Goal: Task Accomplishment & Management: Use online tool/utility

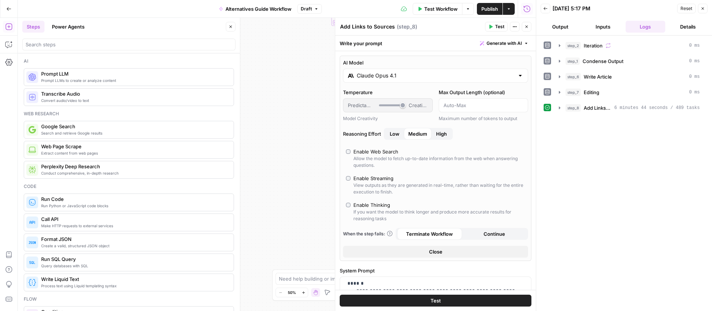
scroll to position [275, 0]
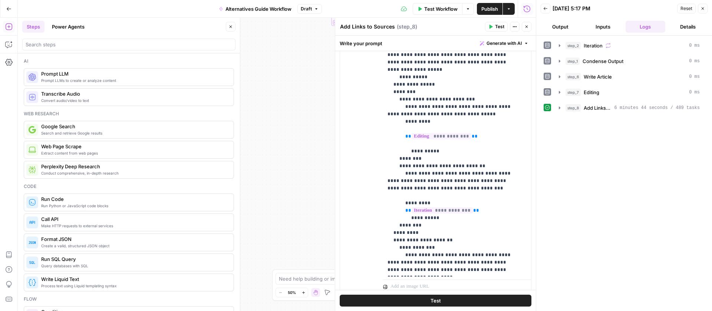
click at [486, 6] on span "Publish" at bounding box center [489, 8] width 17 height 7
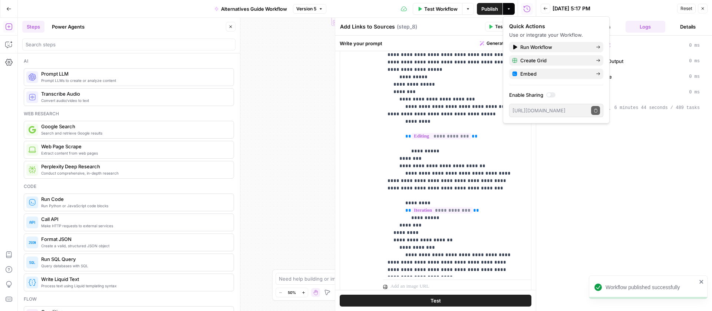
click at [457, 26] on div "Add Links to Sources Add Links to Sources ( step_8 )" at bounding box center [411, 27] width 143 height 8
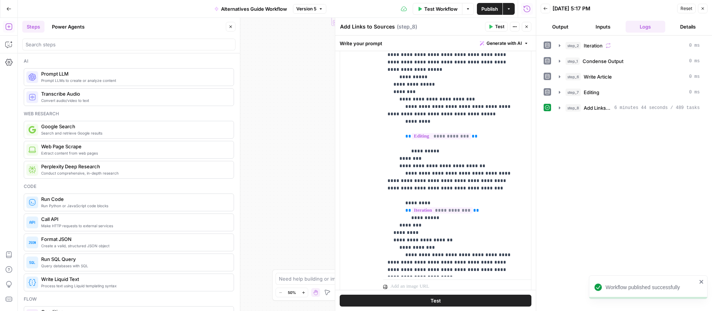
click at [526, 23] on button "Close" at bounding box center [527, 27] width 10 height 10
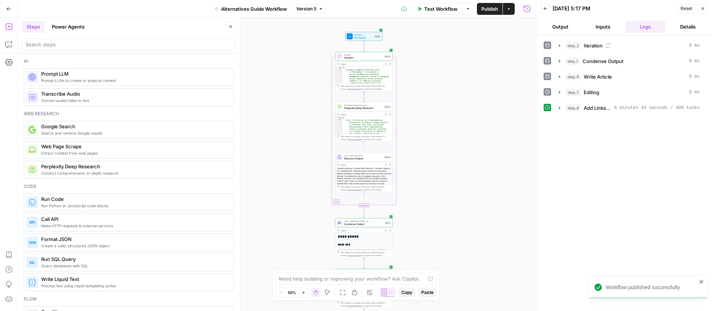
click at [443, 7] on span "Test Workflow" at bounding box center [440, 8] width 33 height 7
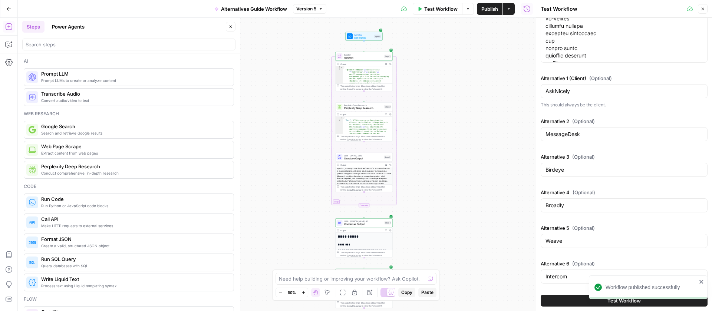
scroll to position [243, 0]
click at [584, 297] on button "Test Workflow" at bounding box center [624, 301] width 167 height 12
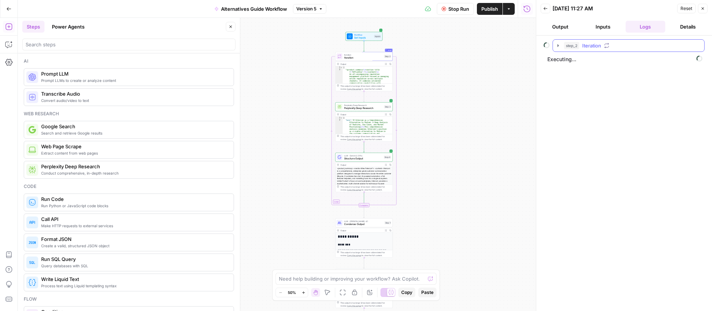
click at [558, 45] on icon "button" at bounding box center [558, 46] width 6 height 6
click at [576, 60] on icon "button" at bounding box center [575, 61] width 6 height 6
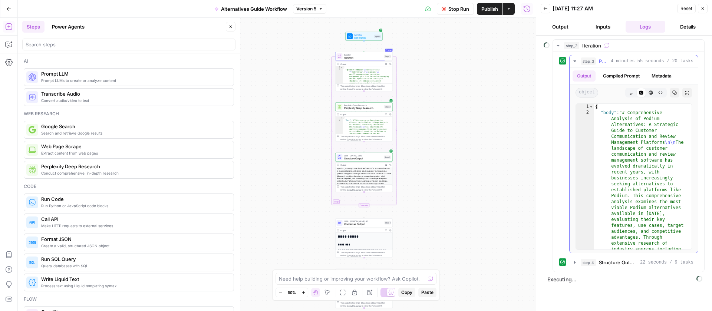
click at [576, 60] on icon "button" at bounding box center [575, 61] width 6 height 6
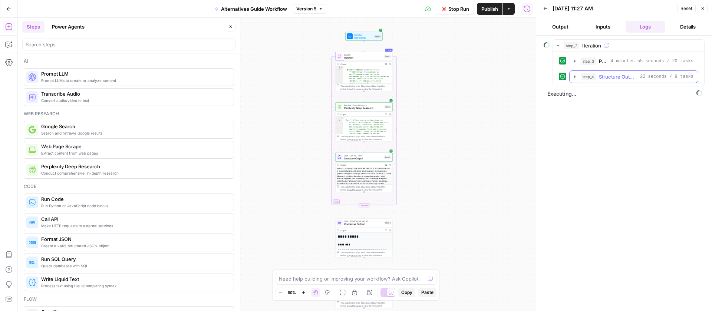
click at [575, 71] on button "step_4 Structure Output 22 seconds / 9 tasks" at bounding box center [633, 77] width 128 height 12
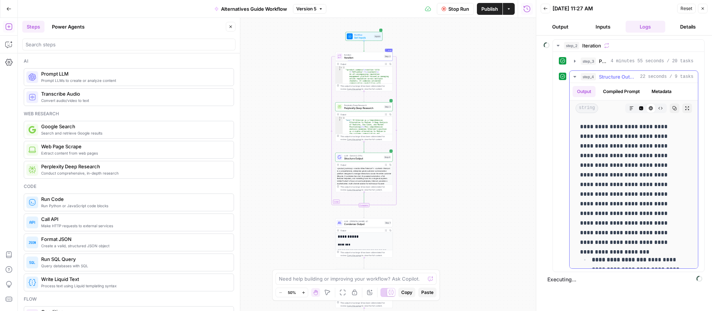
click at [575, 71] on button "step_4 Structure Output 22 seconds / 9 tasks" at bounding box center [633, 77] width 128 height 12
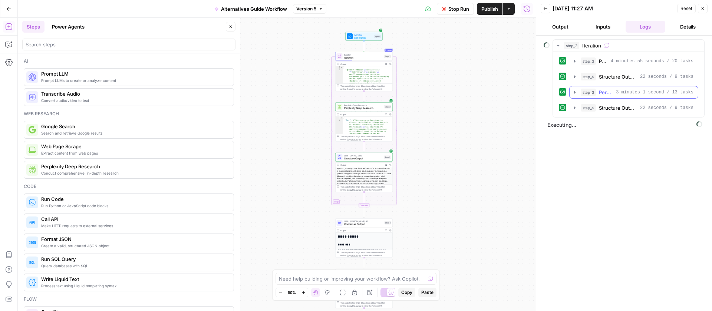
click at [572, 93] on icon "button" at bounding box center [575, 92] width 6 height 6
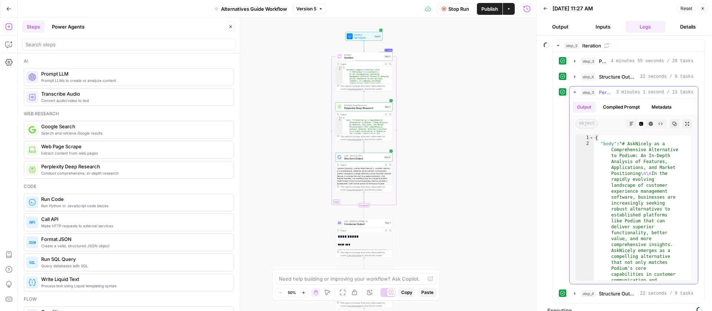
click at [572, 93] on icon "button" at bounding box center [575, 92] width 6 height 6
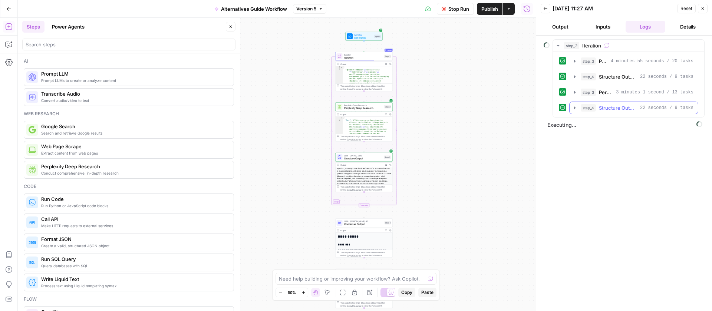
click at [574, 103] on button "step_4 Structure Output 22 seconds / 9 tasks" at bounding box center [633, 108] width 128 height 12
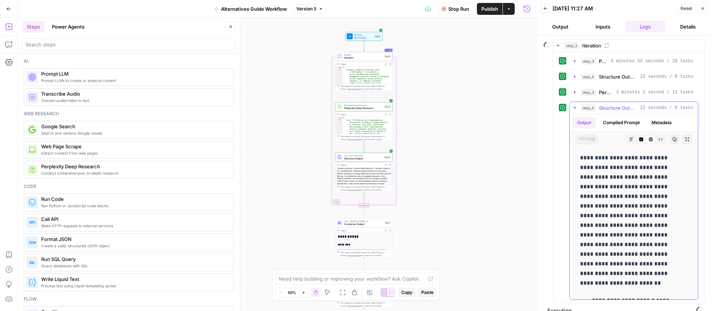
click at [574, 103] on button "step_4 Structure Output 22 seconds / 9 tasks" at bounding box center [633, 108] width 128 height 12
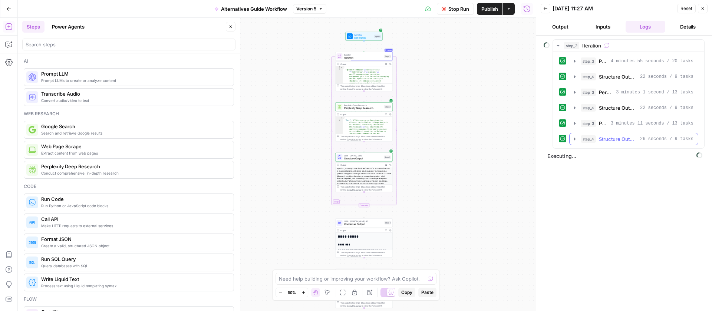
click at [572, 138] on icon "button" at bounding box center [575, 139] width 6 height 6
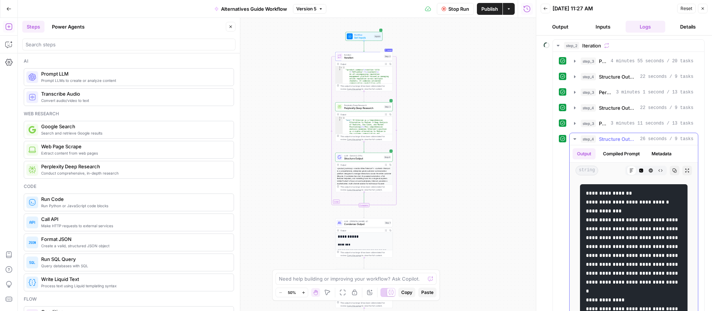
click at [572, 138] on icon "button" at bounding box center [575, 139] width 6 height 6
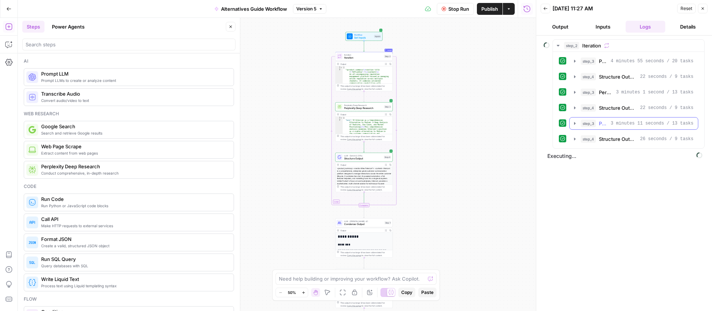
click at [573, 126] on icon "button" at bounding box center [575, 123] width 6 height 6
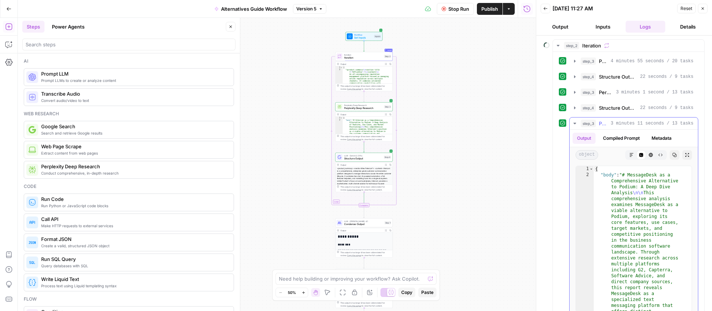
click at [573, 126] on icon "button" at bounding box center [575, 123] width 6 height 6
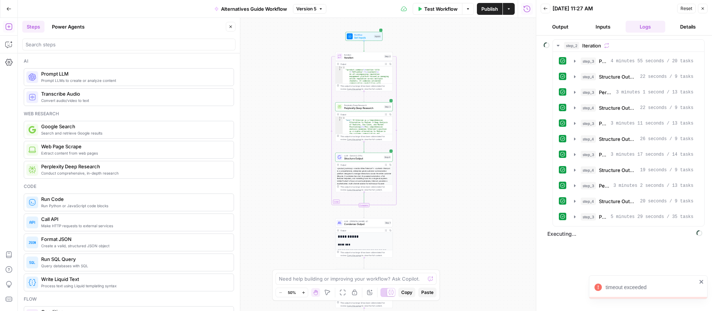
click at [700, 281] on icon "close" at bounding box center [701, 282] width 5 height 6
click at [575, 62] on icon "button" at bounding box center [575, 61] width 6 height 6
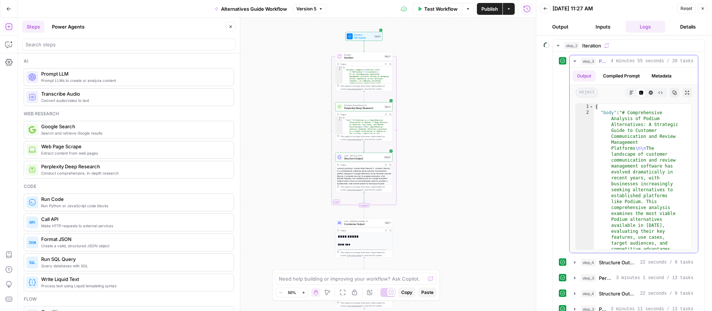
click at [575, 62] on icon "button" at bounding box center [575, 61] width 6 height 6
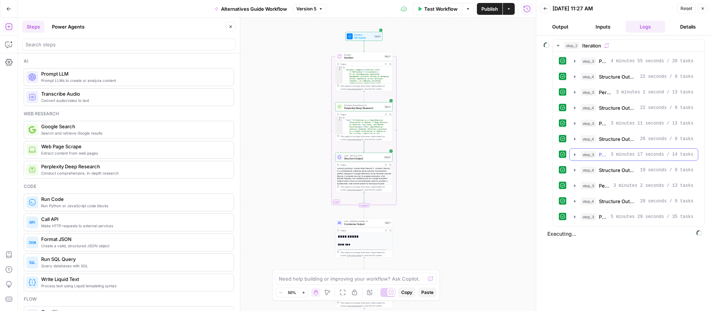
click at [576, 154] on icon "button" at bounding box center [575, 155] width 6 height 6
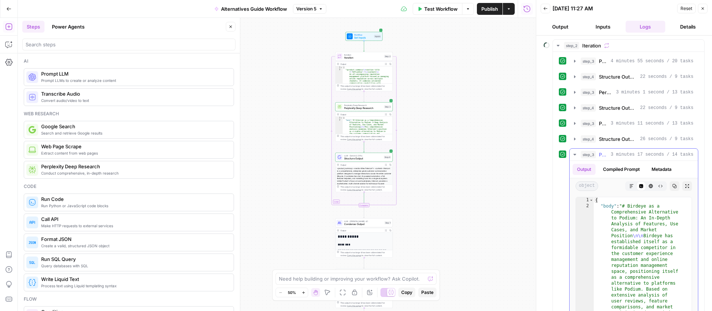
click at [575, 154] on icon "button" at bounding box center [574, 154] width 3 height 1
click at [575, 154] on icon "button" at bounding box center [575, 155] width 6 height 6
click at [573, 154] on icon "button" at bounding box center [575, 155] width 6 height 6
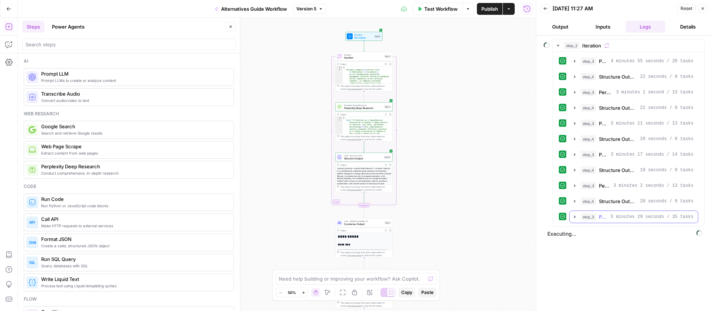
click at [572, 216] on icon "button" at bounding box center [575, 217] width 6 height 6
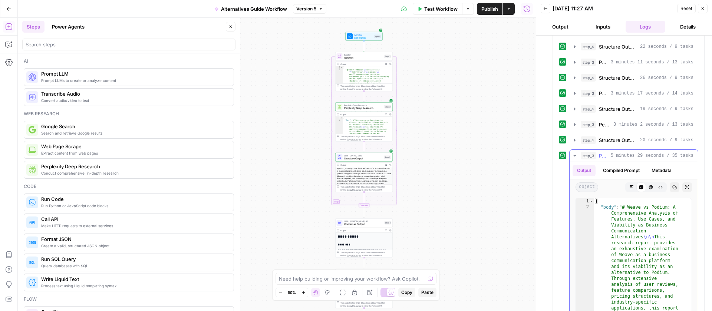
scroll to position [109, 0]
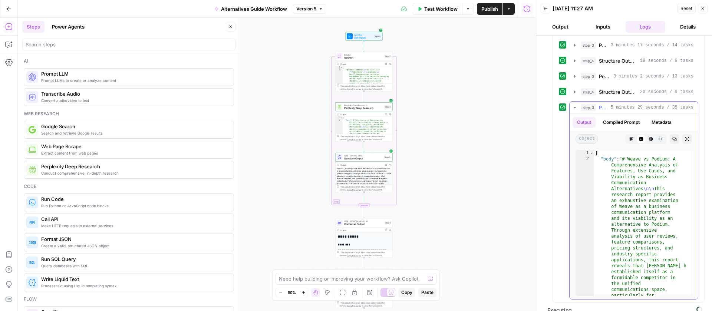
click at [575, 108] on icon "button" at bounding box center [574, 107] width 3 height 1
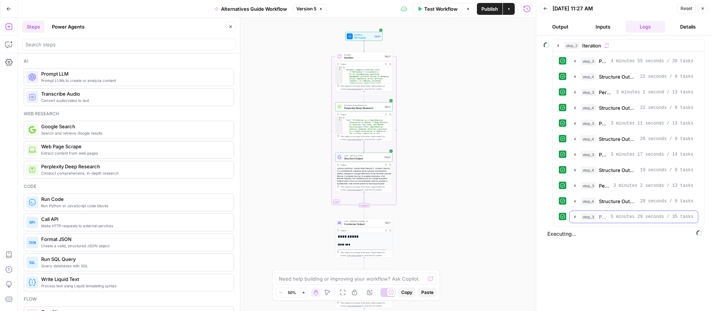
scroll to position [0, 0]
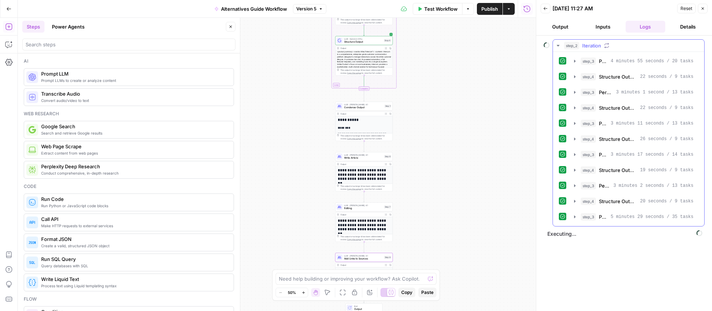
click at [558, 46] on icon "button" at bounding box center [557, 45] width 3 height 1
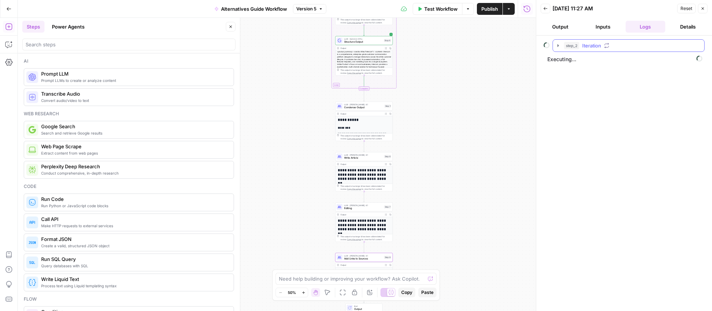
click at [558, 46] on icon "button" at bounding box center [557, 45] width 1 height 3
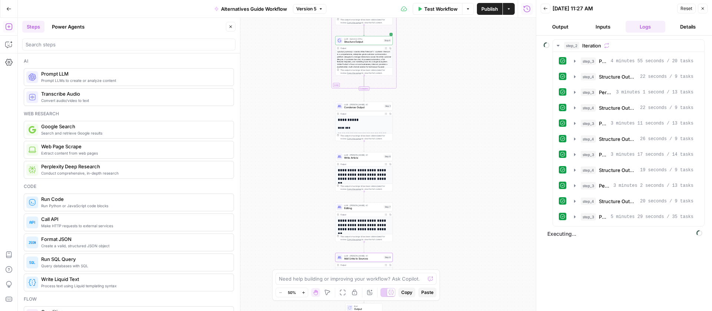
click at [548, 7] on button "Back" at bounding box center [546, 9] width 10 height 10
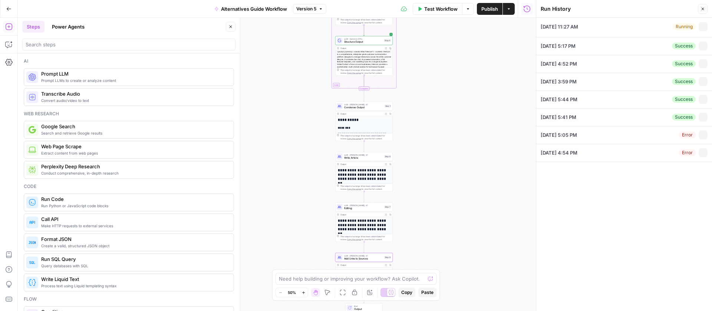
type textarea "podium alternatives pricing sms online reputation birdeye automation social med…"
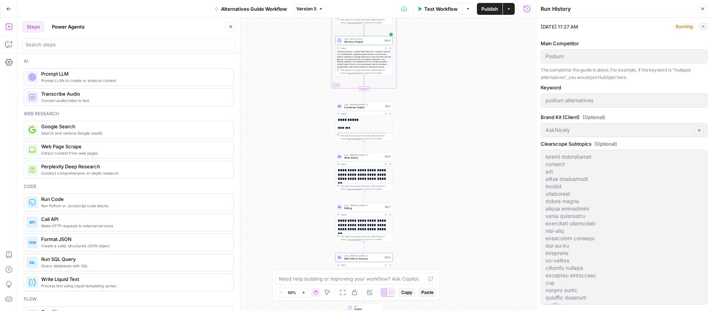
click at [698, 25] on button "Expand" at bounding box center [702, 26] width 9 height 9
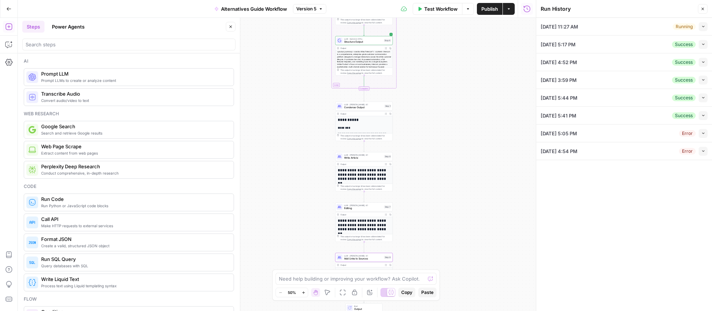
click at [705, 26] on icon "button" at bounding box center [703, 26] width 4 height 4
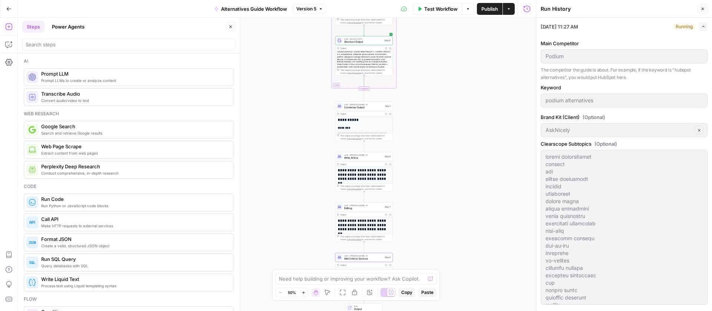
drag, startPoint x: 572, startPoint y: 27, endPoint x: 675, endPoint y: 25, distance: 102.7
click at [578, 26] on span "[DATE] 11:27 AM" at bounding box center [559, 26] width 37 height 7
drag, startPoint x: 668, startPoint y: 26, endPoint x: 696, endPoint y: 25, distance: 28.2
click at [672, 26] on div "Running" at bounding box center [683, 26] width 23 height 7
click at [701, 25] on icon "button" at bounding box center [703, 26] width 4 height 4
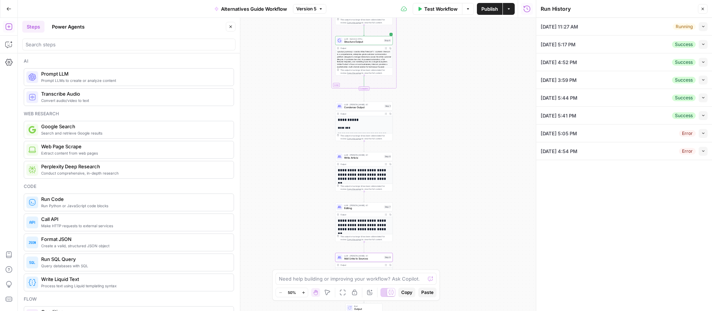
click at [578, 24] on span "[DATE] 11:27 AM" at bounding box center [559, 26] width 37 height 7
drag, startPoint x: 448, startPoint y: 34, endPoint x: 474, endPoint y: 36, distance: 25.6
click at [449, 34] on div "Workflow Set Inputs Inputs Loop Iteration Iteration Step 2 Output Expand Output…" at bounding box center [277, 164] width 518 height 293
click at [680, 26] on div "Running" at bounding box center [683, 26] width 23 height 7
click at [701, 24] on icon "button" at bounding box center [703, 26] width 4 height 4
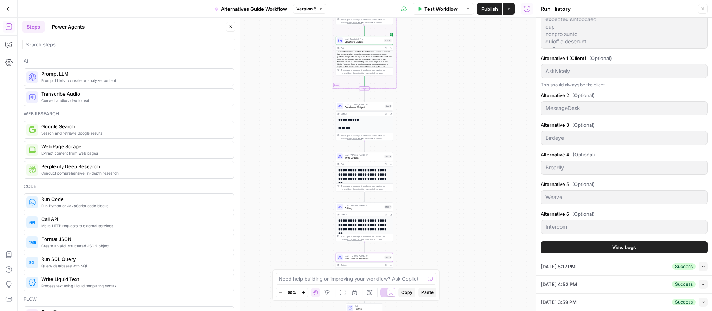
scroll to position [328, 0]
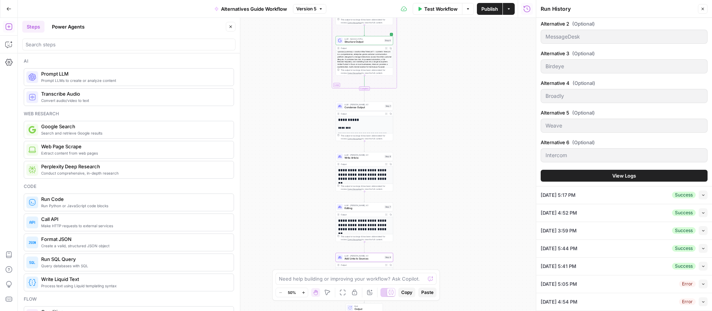
click at [627, 172] on span "View Logs" at bounding box center [624, 175] width 24 height 7
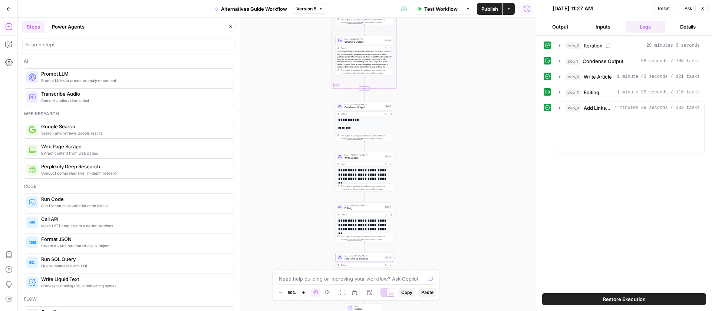
scroll to position [0, 0]
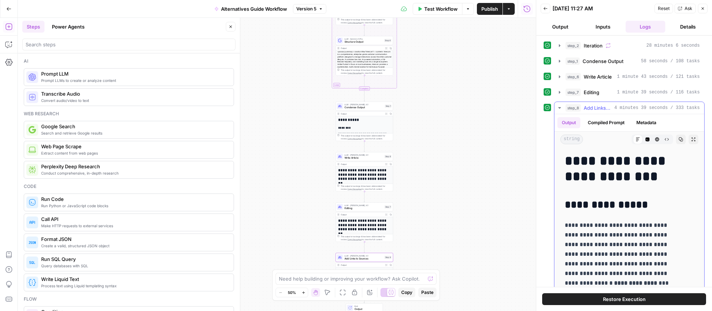
click at [560, 108] on icon "button" at bounding box center [559, 107] width 3 height 1
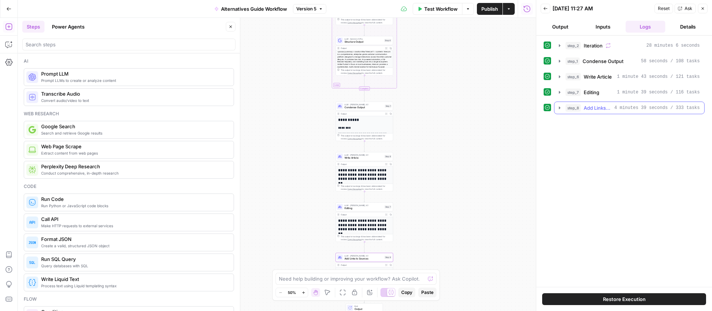
click at [555, 107] on button "step_8 Add Links to Sources 4 minutes 39 seconds / 333 tasks" at bounding box center [629, 108] width 150 height 12
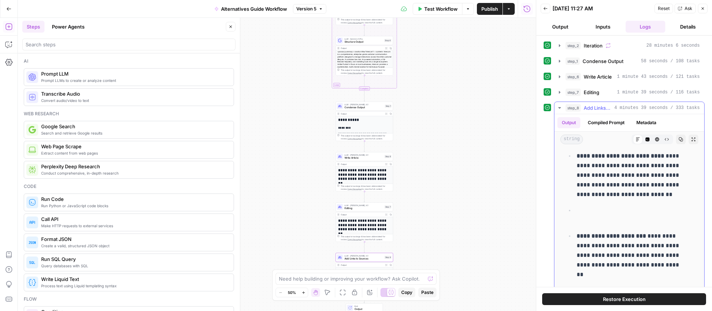
scroll to position [2331, 0]
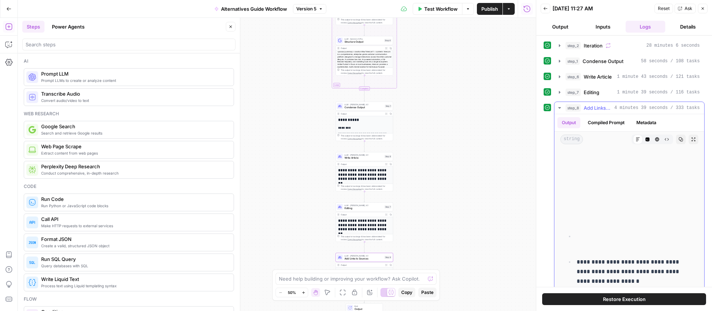
click at [560, 107] on icon "button" at bounding box center [559, 108] width 6 height 6
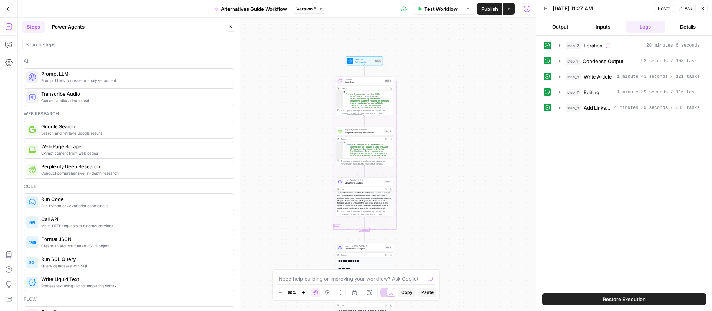
click at [364, 183] on span "Structure Output" at bounding box center [363, 183] width 39 height 4
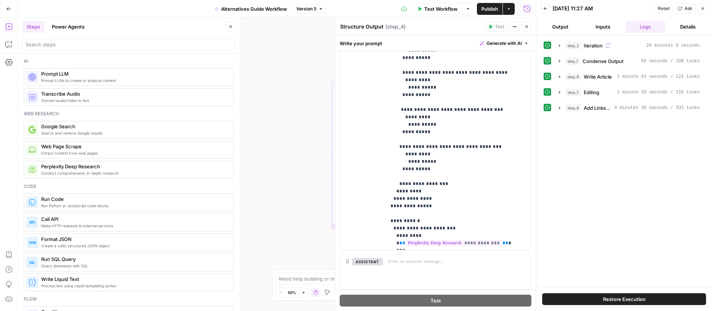
scroll to position [285, 0]
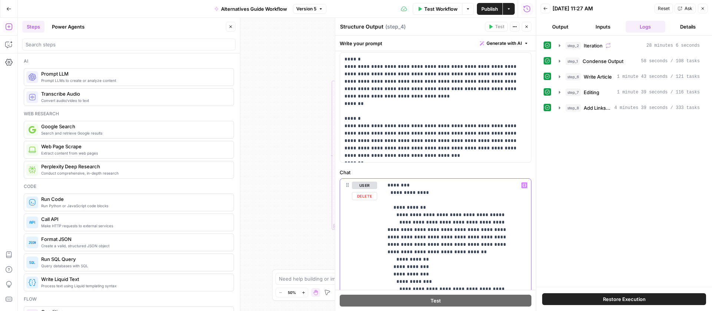
scroll to position [0, 0]
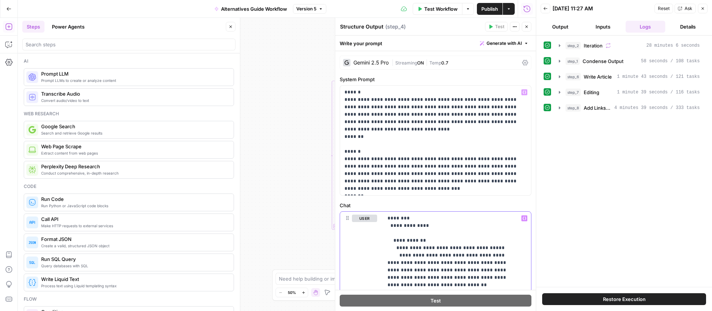
drag, startPoint x: 412, startPoint y: 223, endPoint x: 391, endPoint y: 64, distance: 160.9
click at [0, 0] on form "**********" at bounding box center [0, 0] width 0 height 0
click at [561, 45] on icon "button" at bounding box center [559, 46] width 6 height 6
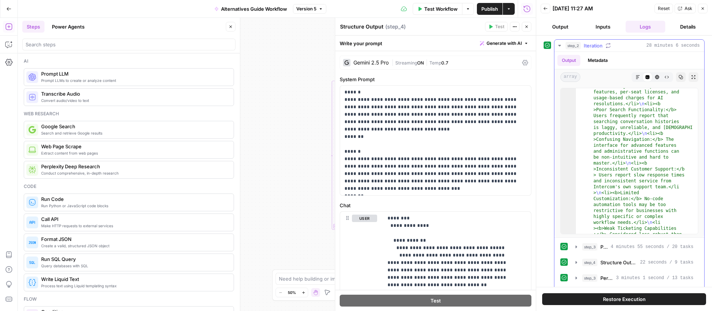
scroll to position [9297, 0]
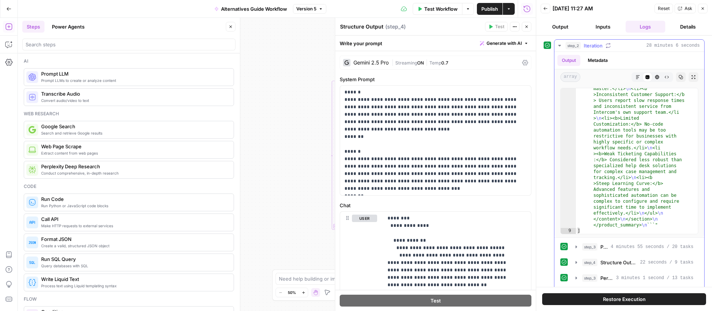
click at [559, 43] on icon "button" at bounding box center [559, 46] width 6 height 6
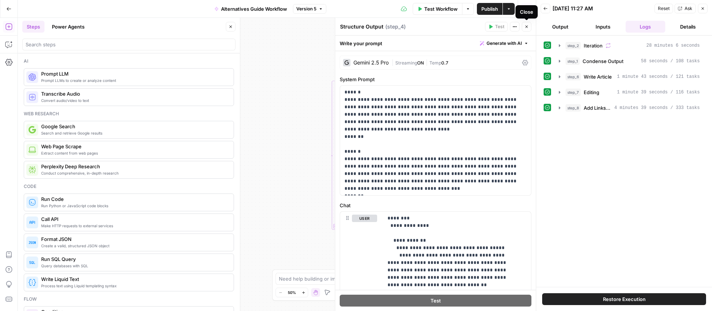
click at [523, 27] on button "Close" at bounding box center [527, 27] width 10 height 10
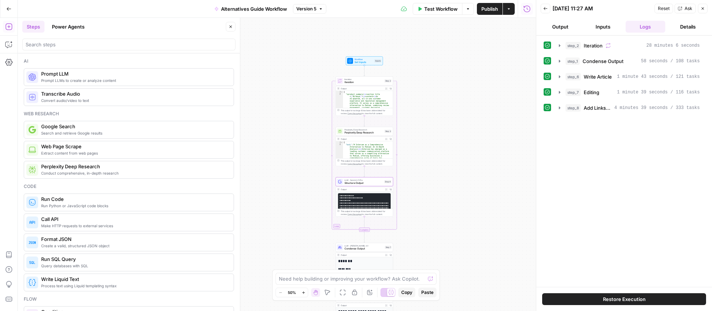
click at [363, 132] on span "Perplexity Deep Research" at bounding box center [363, 133] width 39 height 4
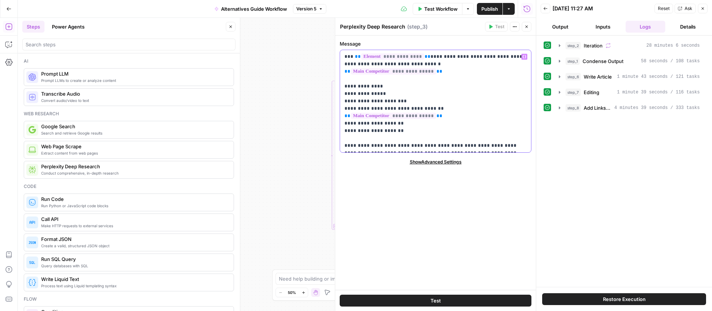
click at [396, 142] on p "**********" at bounding box center [435, 101] width 182 height 96
click at [525, 24] on icon "button" at bounding box center [526, 26] width 4 height 4
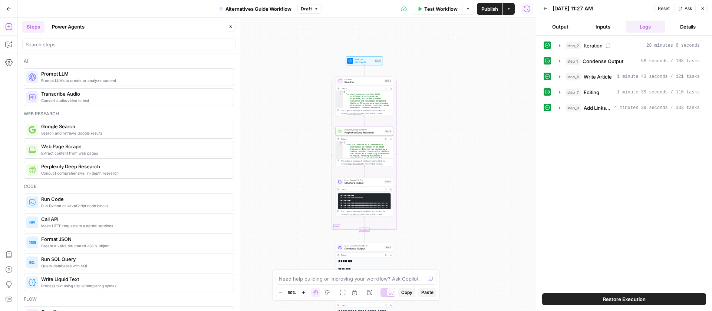
click at [601, 27] on button "Inputs" at bounding box center [603, 27] width 40 height 12
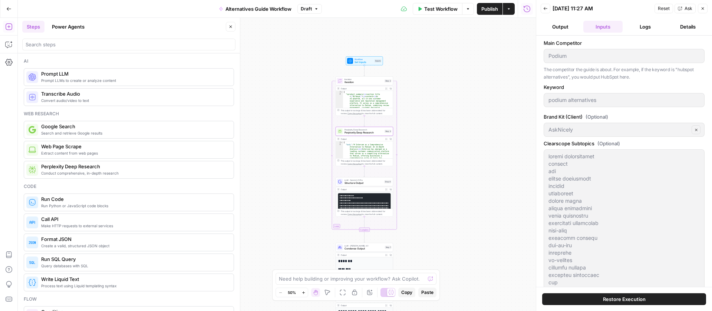
click at [548, 8] on button "Back" at bounding box center [546, 9] width 10 height 10
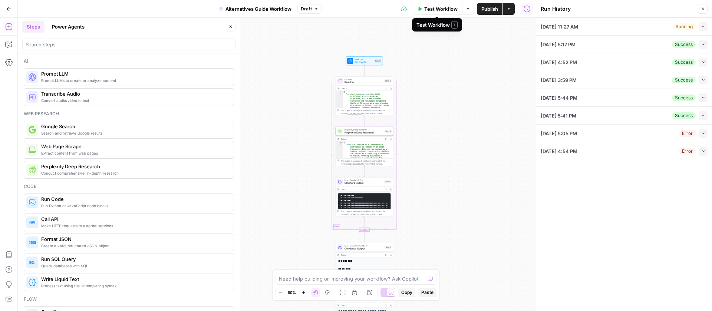
click at [439, 11] on span "Test Workflow" at bounding box center [440, 8] width 33 height 7
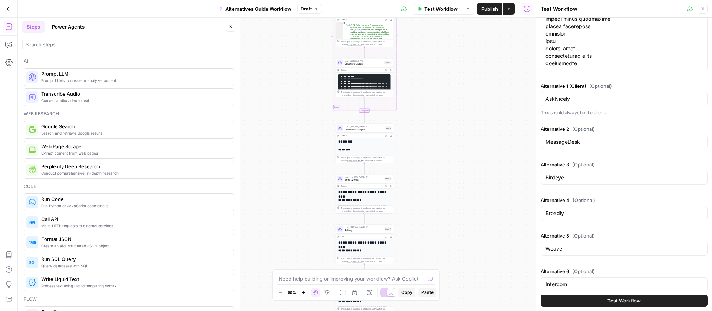
scroll to position [243, 0]
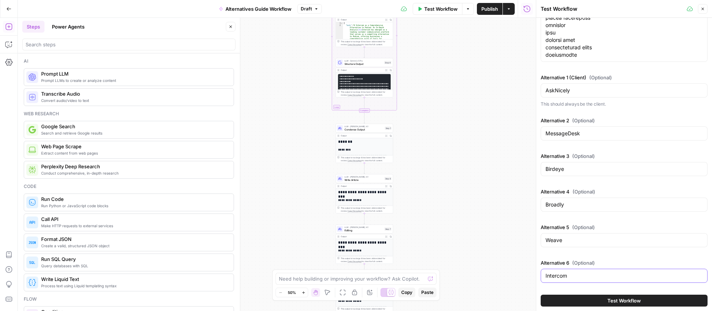
click at [567, 275] on input "Intercom" at bounding box center [623, 275] width 157 height 7
click at [561, 237] on input "Weave" at bounding box center [623, 240] width 157 height 7
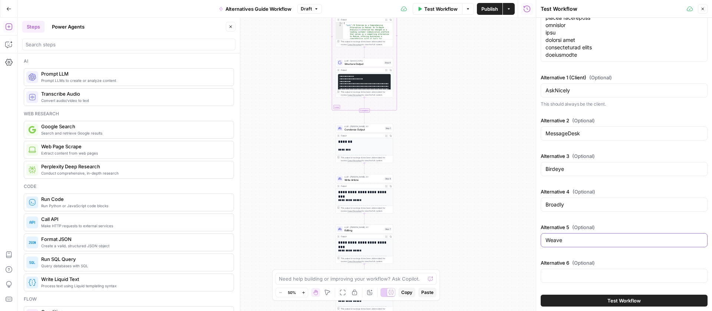
click at [561, 237] on input "Weave" at bounding box center [623, 240] width 157 height 7
click at [564, 209] on div "Broadly" at bounding box center [624, 205] width 167 height 14
click at [563, 209] on div "Broadly" at bounding box center [624, 205] width 167 height 14
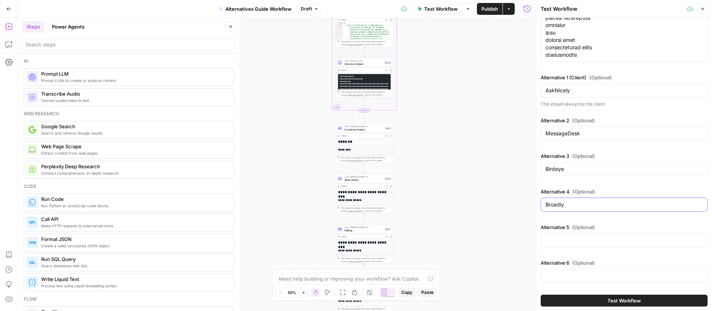
click at [560, 201] on input "Broadly" at bounding box center [623, 204] width 157 height 7
click at [565, 167] on input "Birdeye" at bounding box center [623, 168] width 157 height 7
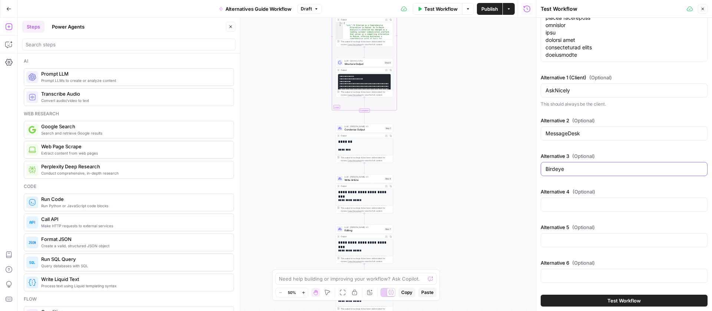
click at [565, 167] on input "Birdeye" at bounding box center [623, 168] width 157 height 7
type input "Birdeye"
click at [599, 157] on label "Alternative 3 (Optional)" at bounding box center [624, 155] width 167 height 7
click at [599, 165] on input "Birdeye" at bounding box center [623, 168] width 157 height 7
click at [622, 145] on div "Main Competitor Podium The competitor the guide is about. For example, if the k…" at bounding box center [624, 32] width 167 height 507
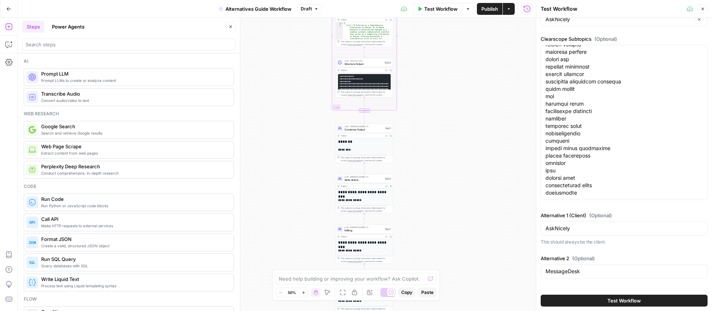
scroll to position [0, 0]
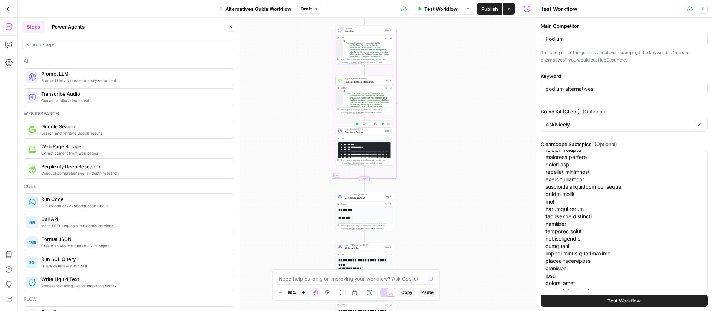
click at [369, 133] on span "Structure Output" at bounding box center [363, 132] width 39 height 4
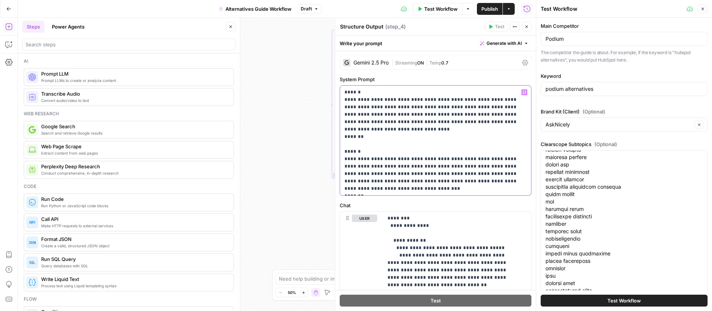
drag, startPoint x: 368, startPoint y: 196, endPoint x: 344, endPoint y: 92, distance: 106.6
click at [344, 92] on div "**********" at bounding box center [435, 313] width 201 height 524
copy p "**********"
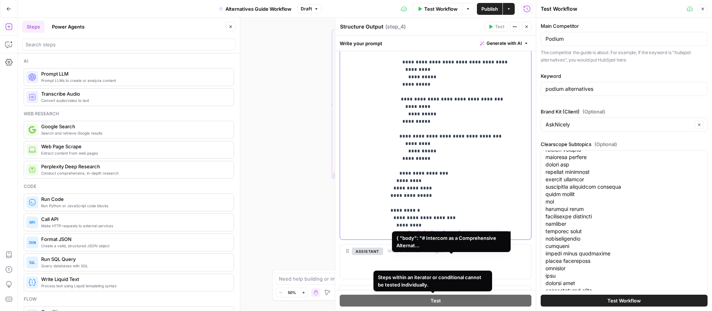
scroll to position [285, 0]
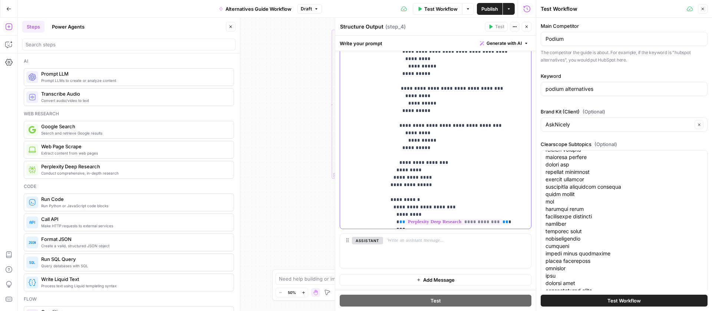
drag, startPoint x: 391, startPoint y: 226, endPoint x: 429, endPoint y: 227, distance: 37.5
click at [429, 227] on div "**********" at bounding box center [454, 78] width 142 height 302
copy p "**********"
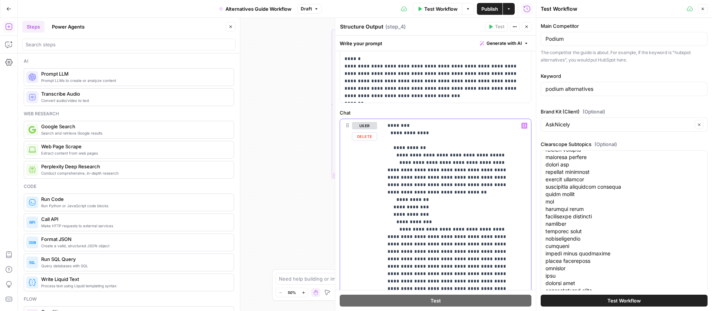
scroll to position [89, 0]
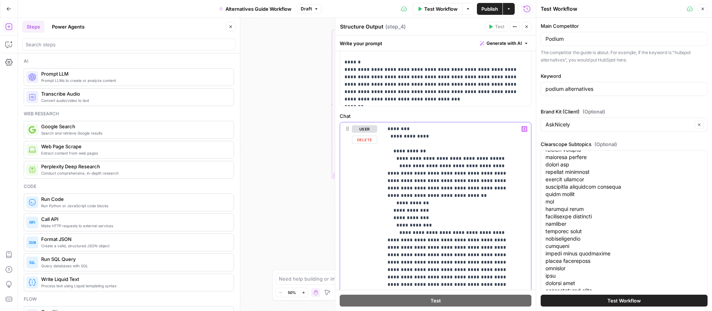
drag, startPoint x: 419, startPoint y: 221, endPoint x: 391, endPoint y: 125, distance: 100.1
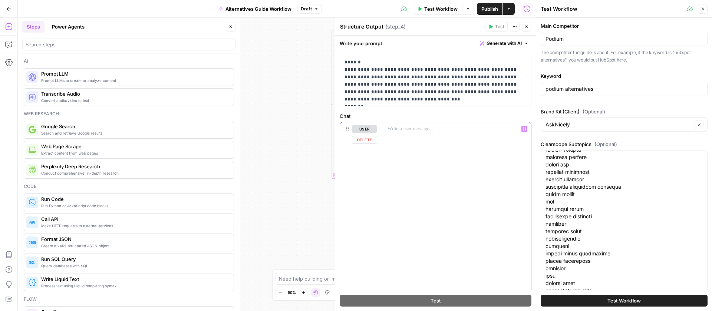
scroll to position [17, 0]
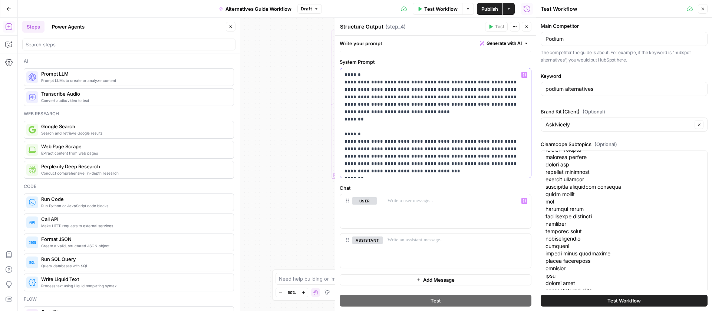
drag, startPoint x: 361, startPoint y: 159, endPoint x: 359, endPoint y: 152, distance: 7.5
click at [359, 152] on p "**********" at bounding box center [432, 123] width 176 height 104
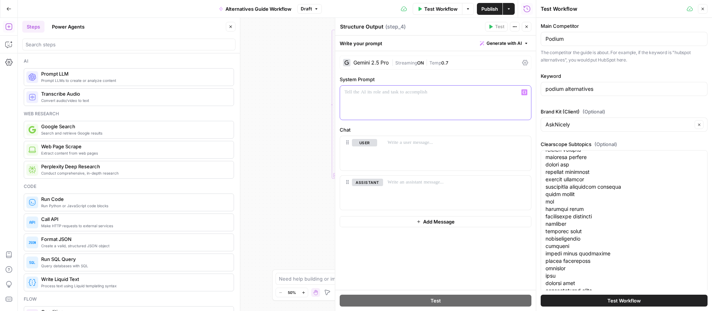
scroll to position [0, 0]
click at [413, 151] on div at bounding box center [457, 153] width 148 height 34
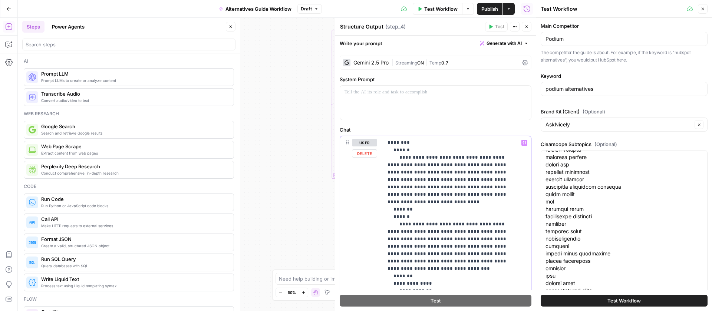
drag, startPoint x: 412, startPoint y: 268, endPoint x: 393, endPoint y: 153, distance: 115.7
click at [383, 94] on p at bounding box center [432, 92] width 176 height 7
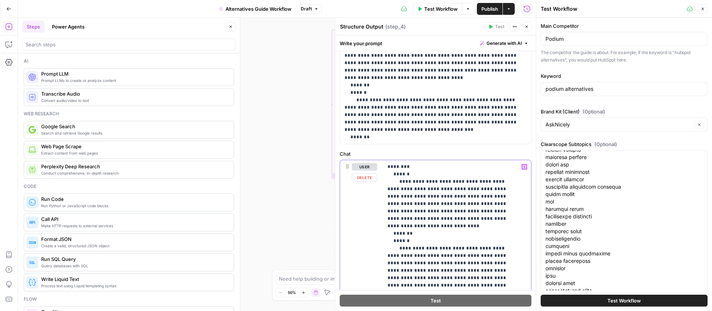
drag, startPoint x: 414, startPoint y: 250, endPoint x: 391, endPoint y: 176, distance: 76.8
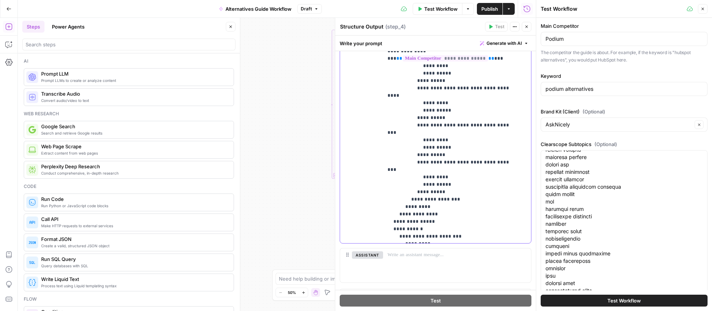
scroll to position [285, 0]
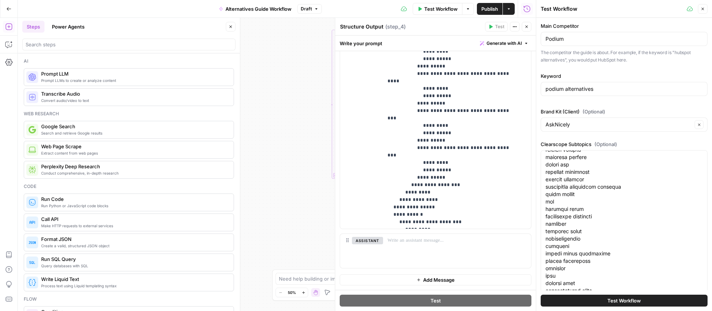
click at [487, 11] on span "Publish" at bounding box center [489, 8] width 17 height 7
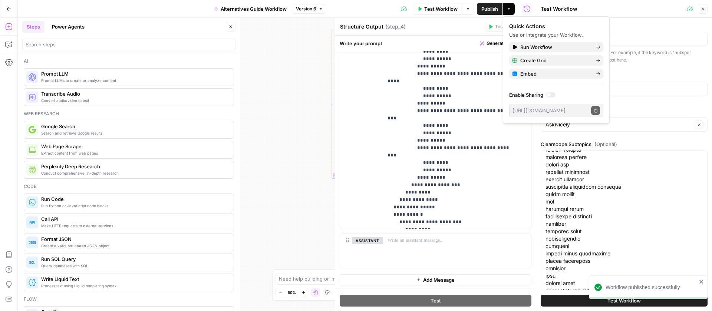
click at [458, 29] on div "Structure Output Structure Output ( step_4 )" at bounding box center [411, 27] width 143 height 8
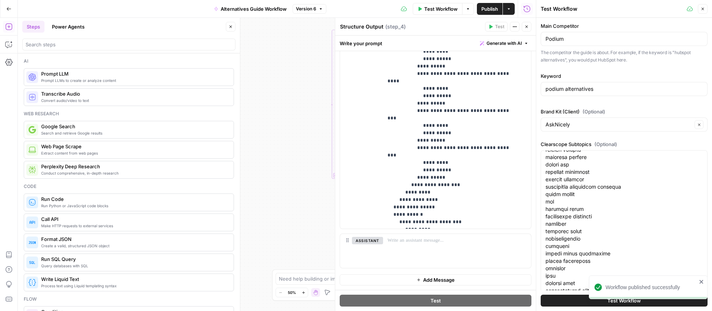
click at [528, 27] on icon "button" at bounding box center [526, 26] width 4 height 4
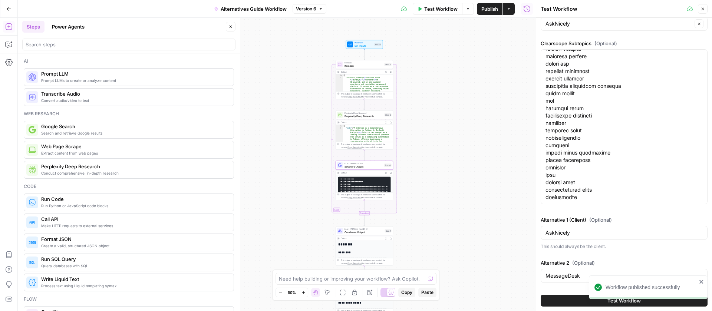
scroll to position [243, 0]
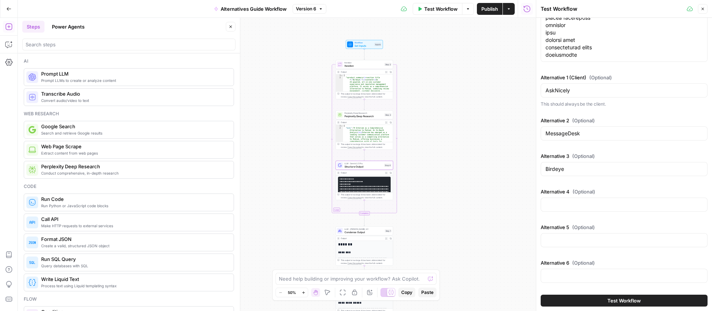
click at [231, 24] on icon "button" at bounding box center [230, 26] width 4 height 4
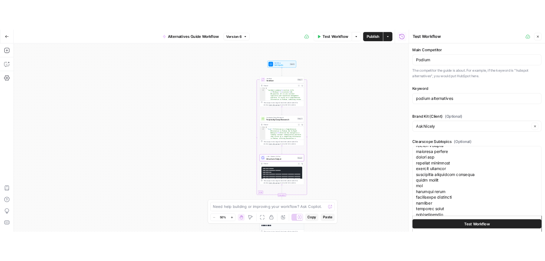
scroll to position [408, 0]
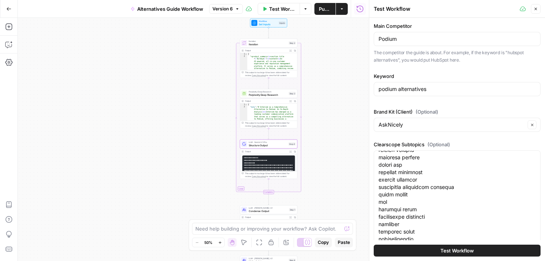
drag, startPoint x: 240, startPoint y: 145, endPoint x: 146, endPoint y: 125, distance: 95.8
click at [146, 125] on div "Workflow Set Inputs Inputs Loop Iteration Iteration Step 2 Output Expand Output…" at bounding box center [193, 139] width 351 height 243
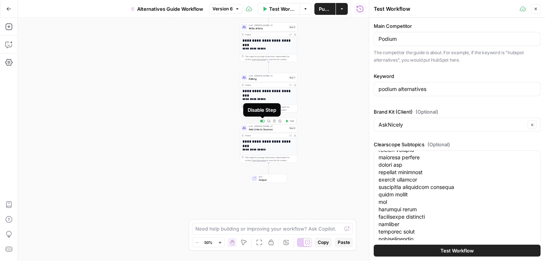
click at [264, 121] on div at bounding box center [263, 121] width 2 height 2
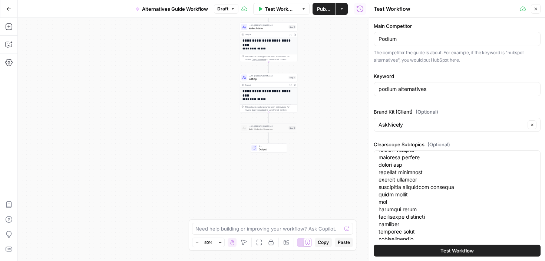
click at [440, 248] on span "Test Workflow" at bounding box center [456, 250] width 33 height 7
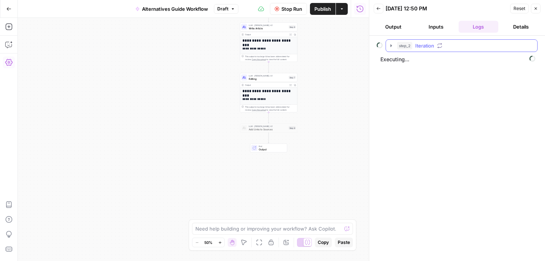
click at [396, 43] on button "step_2 Iteration" at bounding box center [461, 46] width 151 height 12
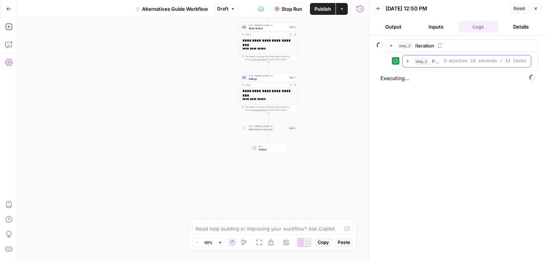
click at [406, 63] on icon "button" at bounding box center [408, 61] width 6 height 6
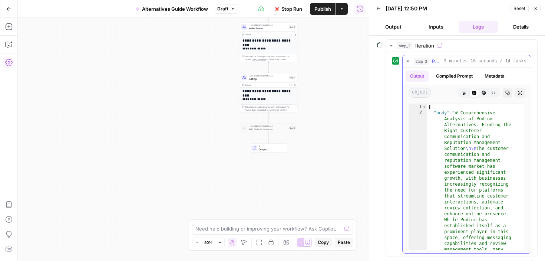
click at [406, 63] on icon "button" at bounding box center [408, 61] width 6 height 6
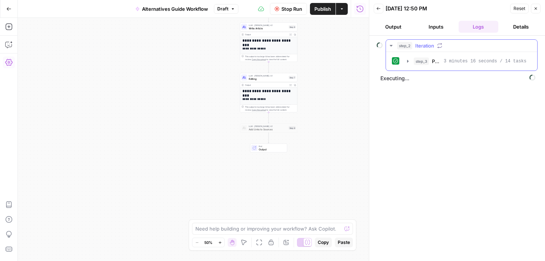
click at [391, 45] on icon "button" at bounding box center [391, 45] width 3 height 1
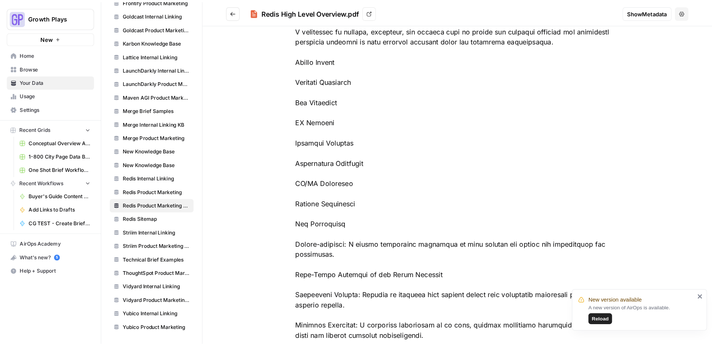
scroll to position [539, 0]
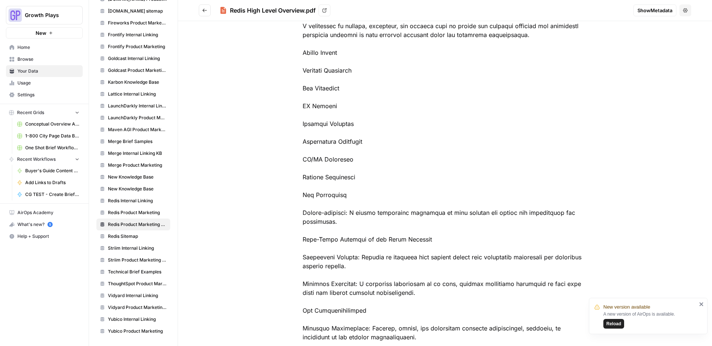
click at [26, 56] on span "Browse" at bounding box center [48, 59] width 62 height 7
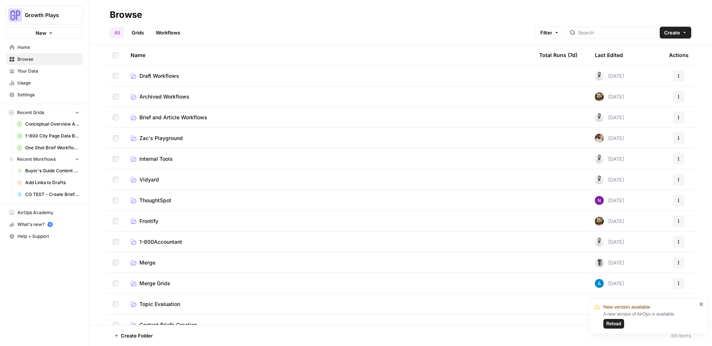
click at [159, 74] on span "Draft Workflows" at bounding box center [159, 75] width 40 height 7
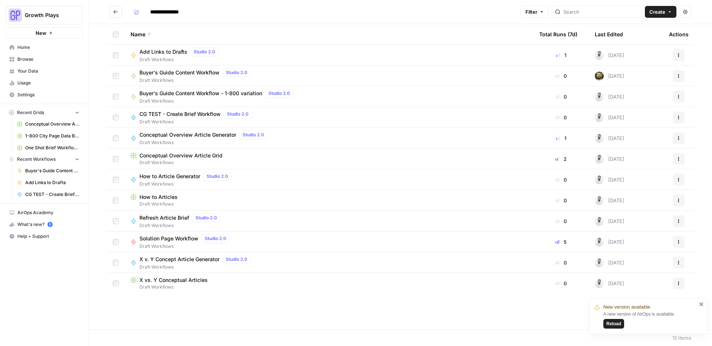
click at [172, 156] on span "Conceptual Overview Article Grid" at bounding box center [180, 155] width 83 height 7
click at [180, 135] on span "Conceptual Overview Article Generator" at bounding box center [187, 134] width 97 height 7
click at [169, 53] on span "Add Links to Drafts" at bounding box center [163, 51] width 48 height 7
click at [37, 71] on span "Your Data" at bounding box center [48, 71] width 62 height 7
click at [537, 253] on icon "close" at bounding box center [701, 304] width 5 height 6
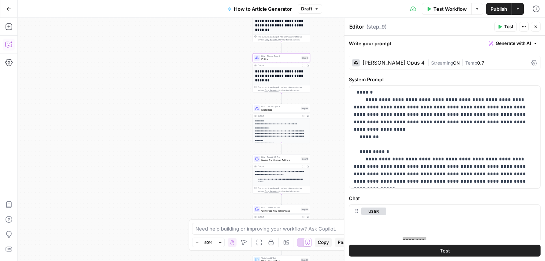
scroll to position [734, 0]
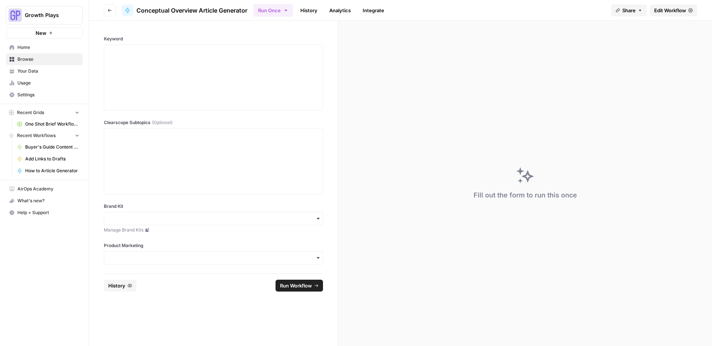
click at [665, 7] on span "Edit Workflow" at bounding box center [670, 10] width 32 height 7
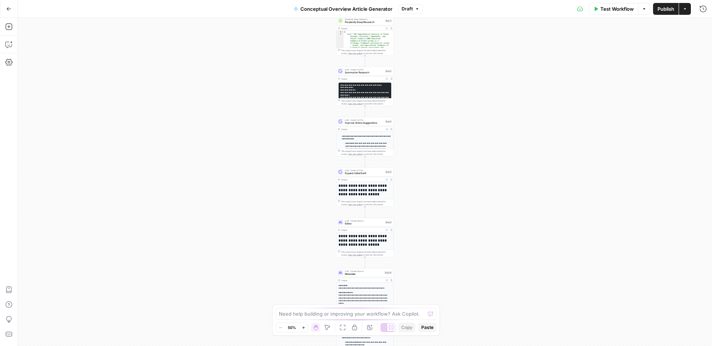
click at [301, 327] on button "Zoom In" at bounding box center [303, 327] width 9 height 9
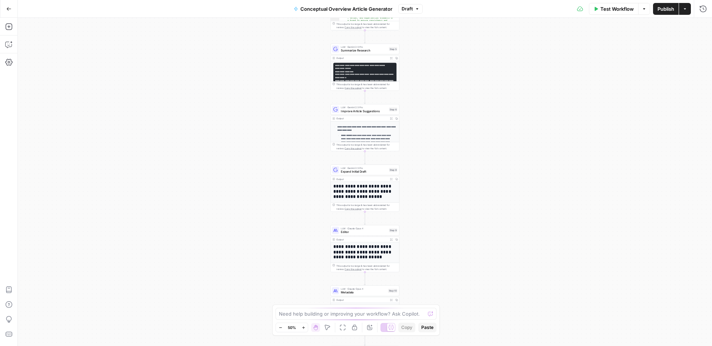
click at [301, 327] on button "Zoom In" at bounding box center [303, 327] width 9 height 9
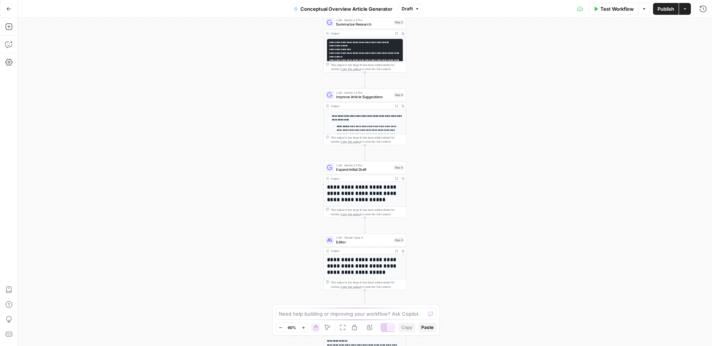
click at [301, 327] on button "Zoom In" at bounding box center [303, 327] width 9 height 9
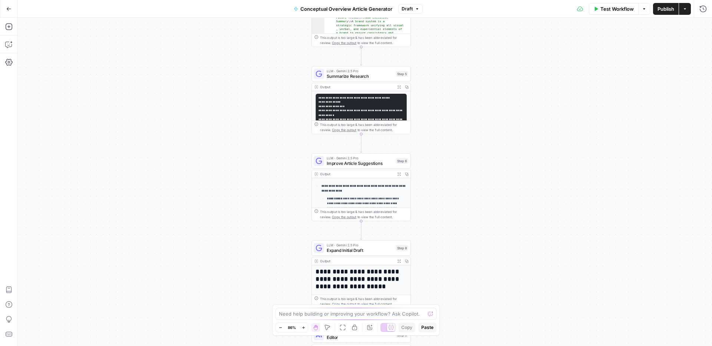
drag, startPoint x: 251, startPoint y: 213, endPoint x: 246, endPoint y: 271, distance: 58.1
click at [247, 260] on div "Workflow Set Inputs Inputs Search Knowledge Base Search PM Knowledge Base Step …" at bounding box center [365, 182] width 694 height 328
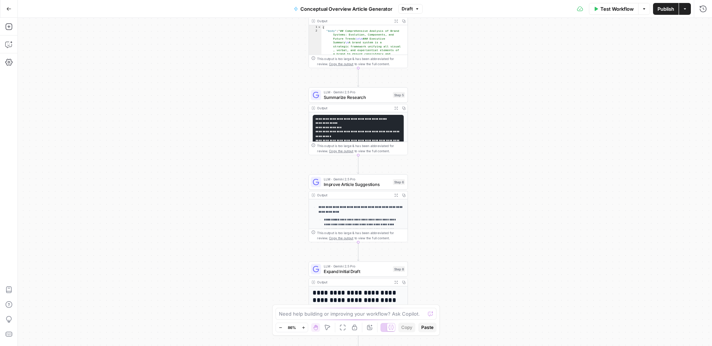
drag, startPoint x: 245, startPoint y: 118, endPoint x: 240, endPoint y: 241, distance: 122.8
click at [239, 226] on div "Workflow Set Inputs Inputs Search Knowledge Base Search PM Knowledge Base Step …" at bounding box center [365, 182] width 694 height 328
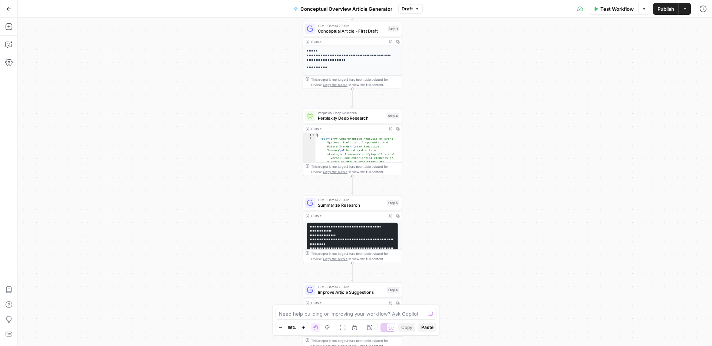
drag, startPoint x: 245, startPoint y: 109, endPoint x: 239, endPoint y: 241, distance: 131.7
click at [238, 235] on div "Workflow Set Inputs Inputs Search Knowledge Base Search PM Knowledge Base Step …" at bounding box center [365, 182] width 694 height 328
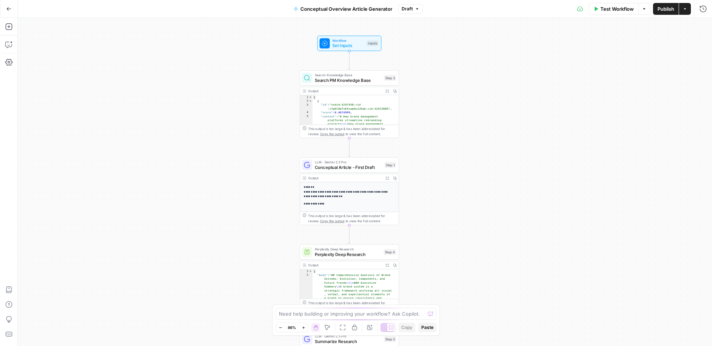
drag, startPoint x: 251, startPoint y: 159, endPoint x: 244, endPoint y: 206, distance: 47.6
click at [246, 201] on div "Workflow Set Inputs Inputs Search Knowledge Base Search PM Knowledge Base Step …" at bounding box center [365, 182] width 694 height 328
click at [244, 209] on div "Workflow Set Inputs Inputs Search Knowledge Base Search PM Knowledge Base Step …" at bounding box center [365, 182] width 694 height 328
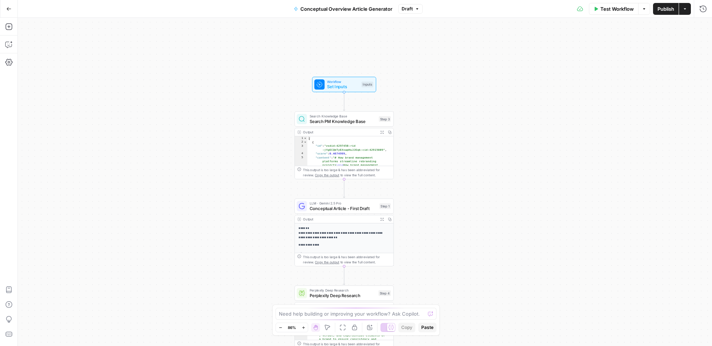
drag, startPoint x: 239, startPoint y: 227, endPoint x: 232, endPoint y: 156, distance: 70.5
click at [234, 175] on div "Workflow Set Inputs Inputs Search Knowledge Base Search PM Knowledge Base Step …" at bounding box center [365, 182] width 694 height 328
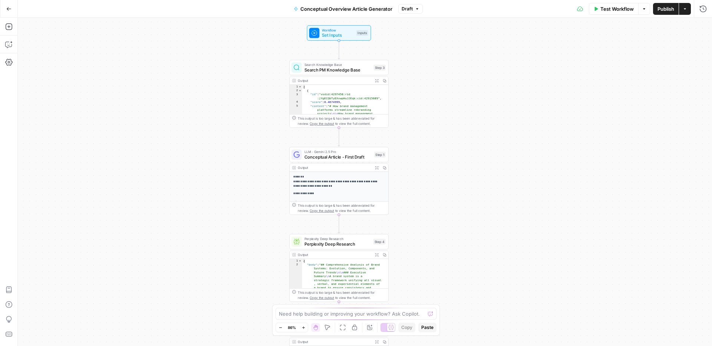
click at [232, 156] on div "Workflow Set Inputs Inputs Search Knowledge Base Search PM Knowledge Base Step …" at bounding box center [365, 182] width 694 height 328
click at [304, 328] on icon "button" at bounding box center [303, 328] width 4 height 4
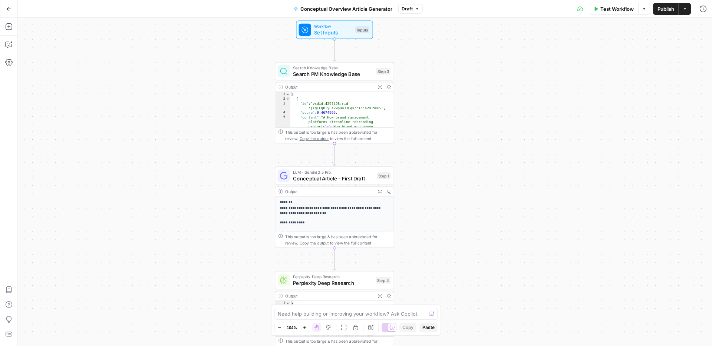
drag, startPoint x: 189, startPoint y: 166, endPoint x: 188, endPoint y: 244, distance: 77.5
click at [189, 236] on div "Workflow Set Inputs Inputs Search Knowledge Base Search PM Knowledge Base Step …" at bounding box center [365, 182] width 694 height 328
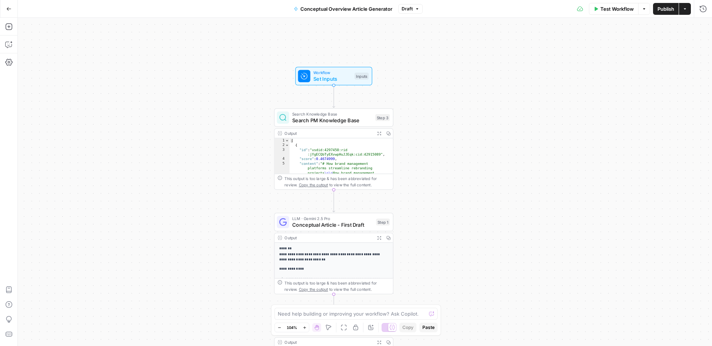
drag, startPoint x: 183, startPoint y: 223, endPoint x: 177, endPoint y: 146, distance: 77.0
click at [178, 152] on div "Workflow Set Inputs Inputs Search Knowledge Base Search PM Knowledge Base Step …" at bounding box center [365, 182] width 694 height 328
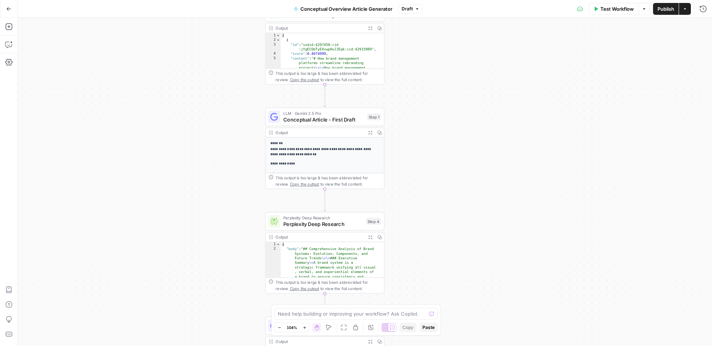
drag, startPoint x: 172, startPoint y: 172, endPoint x: 165, endPoint y: 120, distance: 52.1
click at [170, 150] on div "Workflow Set Inputs Inputs Search Knowledge Base Search PM Knowledge Base Step …" at bounding box center [365, 182] width 694 height 328
click at [165, 120] on div "Workflow Set Inputs Inputs Search Knowledge Base Search PM Knowledge Base Step …" at bounding box center [365, 182] width 694 height 328
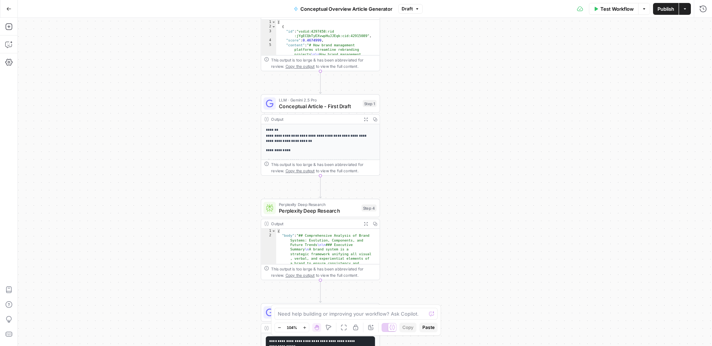
drag, startPoint x: 199, startPoint y: 195, endPoint x: 174, endPoint y: 99, distance: 99.2
click at [189, 151] on div "Workflow Set Inputs Inputs Search Knowledge Base Search PM Knowledge Base Step …" at bounding box center [365, 182] width 694 height 328
click at [173, 97] on div "Workflow Set Inputs Inputs Search Knowledge Base Search PM Knowledge Base Step …" at bounding box center [365, 182] width 694 height 328
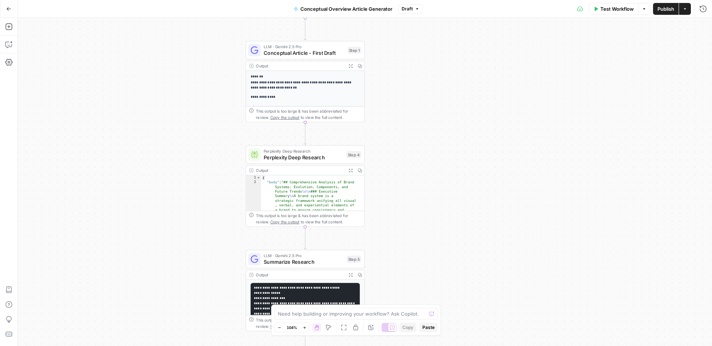
drag, startPoint x: 166, startPoint y: 171, endPoint x: 155, endPoint y: 83, distance: 89.3
click at [164, 148] on div "Workflow Set Inputs Inputs Search Knowledge Base Search PM Knowledge Base Step …" at bounding box center [365, 182] width 694 height 328
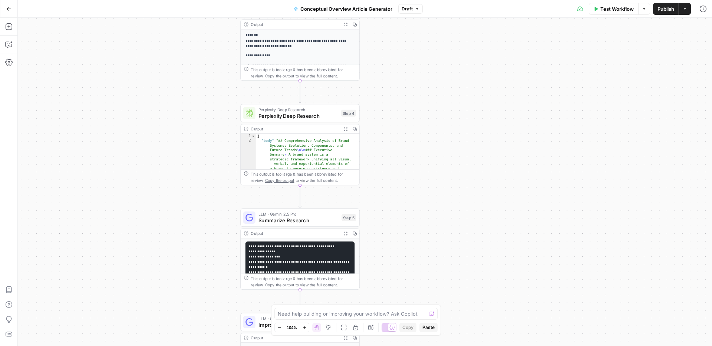
drag, startPoint x: 160, startPoint y: 167, endPoint x: 155, endPoint y: 102, distance: 64.7
click at [156, 120] on div "Workflow Set Inputs Inputs Search Knowledge Base Search PM Knowledge Base Step …" at bounding box center [365, 182] width 694 height 328
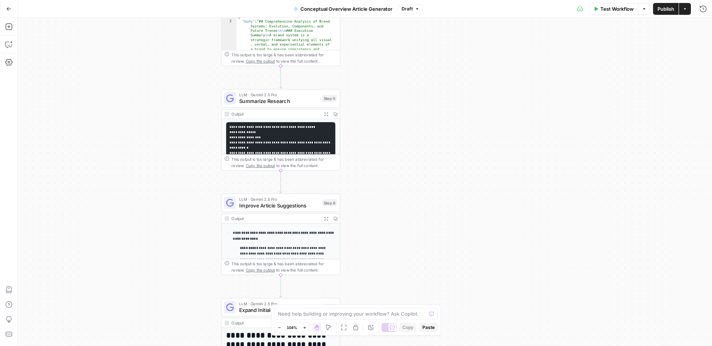
drag, startPoint x: 142, startPoint y: 126, endPoint x: 141, endPoint y: 64, distance: 62.3
click at [142, 103] on div "Workflow Set Inputs Inputs Search Knowledge Base Search PM Knowledge Base Step …" at bounding box center [365, 182] width 694 height 328
click at [141, 65] on div "Workflow Set Inputs Inputs Search Knowledge Base Search PM Knowledge Base Step …" at bounding box center [365, 182] width 694 height 328
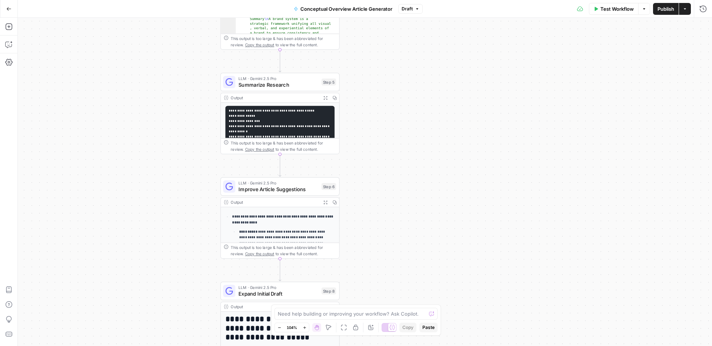
drag, startPoint x: 130, startPoint y: 153, endPoint x: 133, endPoint y: 92, distance: 62.0
click at [131, 104] on div "Workflow Set Inputs Inputs Search Knowledge Base Search PM Knowledge Base Step …" at bounding box center [365, 182] width 694 height 328
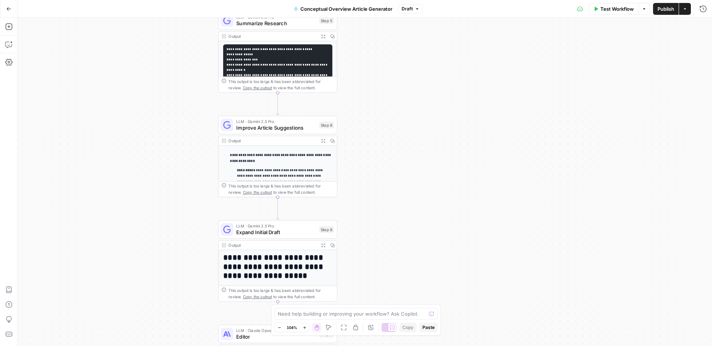
click at [126, 147] on div "Workflow Set Inputs Inputs Search Knowledge Base Search PM Knowledge Base Step …" at bounding box center [365, 182] width 694 height 328
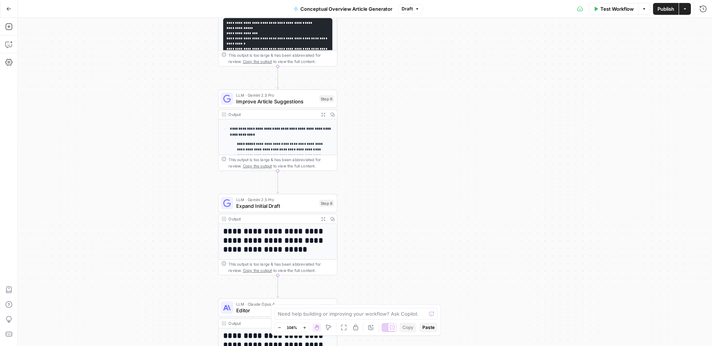
drag, startPoint x: 125, startPoint y: 112, endPoint x: 125, endPoint y: 93, distance: 18.9
click at [125, 95] on div "Workflow Set Inputs Inputs Search Knowledge Base Search PM Knowledge Base Step …" at bounding box center [365, 182] width 694 height 328
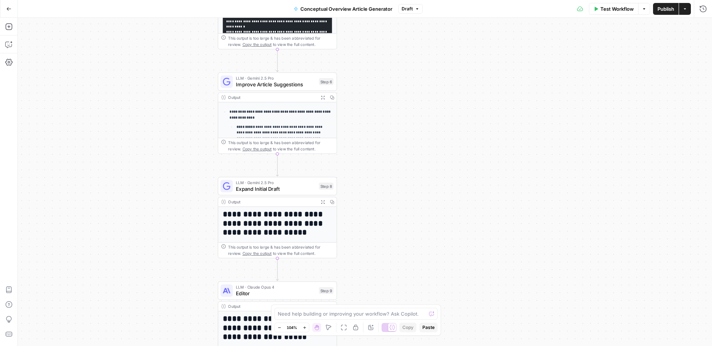
click at [128, 131] on div "Workflow Set Inputs Inputs Search Knowledge Base Search PM Knowledge Base Step …" at bounding box center [365, 182] width 694 height 328
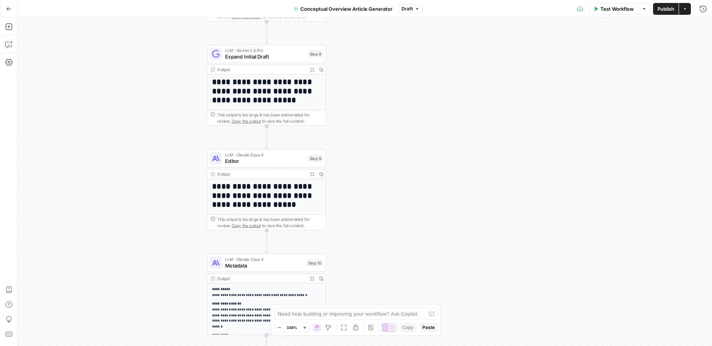
drag, startPoint x: 133, startPoint y: 114, endPoint x: 130, endPoint y: 53, distance: 61.6
click at [130, 53] on div "Workflow Set Inputs Inputs Search Knowledge Base Search PM Knowledge Base Step …" at bounding box center [365, 182] width 694 height 328
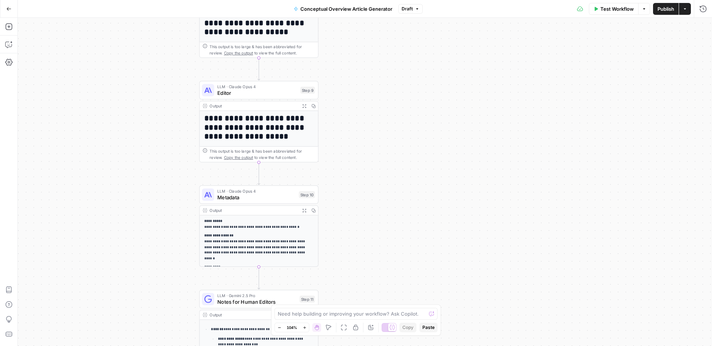
drag, startPoint x: 140, startPoint y: 142, endPoint x: 125, endPoint y: 48, distance: 95.4
click at [125, 48] on div "Workflow Set Inputs Inputs Search Knowledge Base Search PM Knowledge Base Step …" at bounding box center [365, 182] width 694 height 328
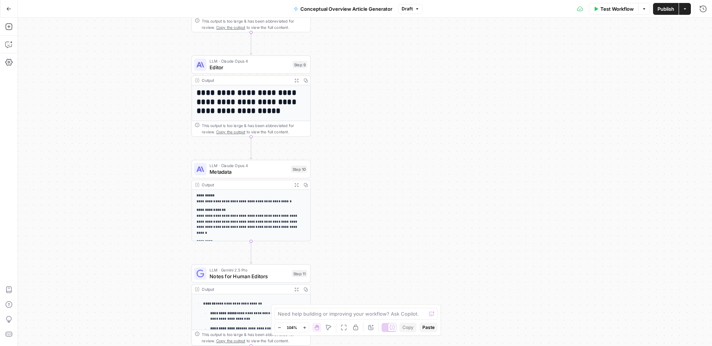
drag, startPoint x: 124, startPoint y: 107, endPoint x: 120, endPoint y: 76, distance: 31.5
click at [121, 90] on div "Workflow Set Inputs Inputs Search Knowledge Base Search PM Knowledge Base Step …" at bounding box center [365, 182] width 694 height 328
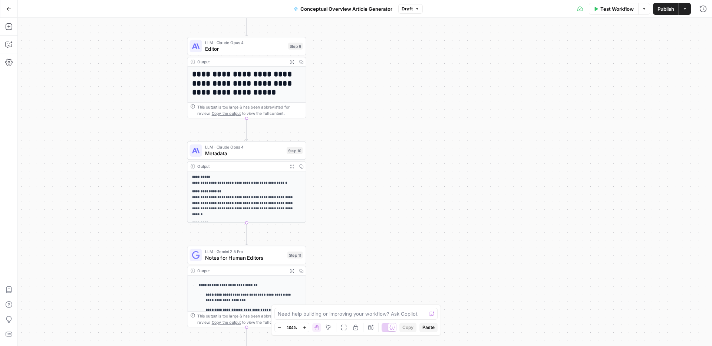
click at [118, 57] on div "Workflow Set Inputs Inputs Search Knowledge Base Search PM Knowledge Base Step …" at bounding box center [365, 182] width 694 height 328
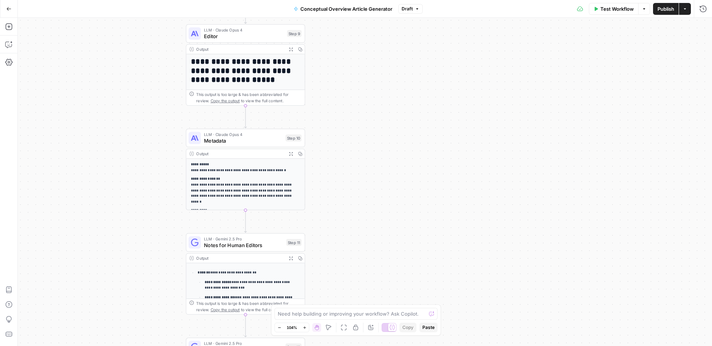
drag, startPoint x: 123, startPoint y: 68, endPoint x: 121, endPoint y: 56, distance: 12.3
click at [122, 58] on div "Workflow Set Inputs Inputs Search Knowledge Base Search PM Knowledge Base Step …" at bounding box center [365, 182] width 694 height 328
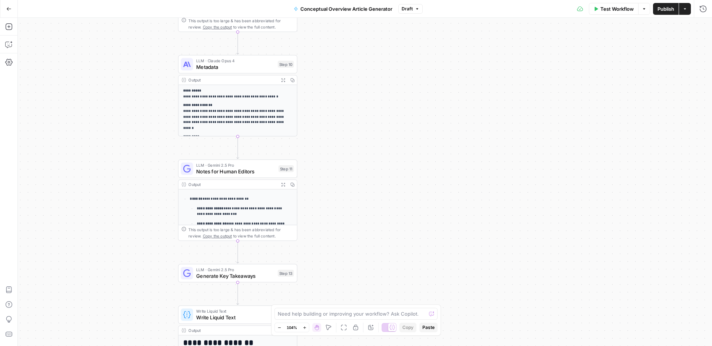
drag, startPoint x: 122, startPoint y: 106, endPoint x: 115, endPoint y: 47, distance: 59.0
click at [115, 49] on div "Workflow Set Inputs Inputs Search Knowledge Base Search PM Knowledge Base Step …" at bounding box center [365, 182] width 694 height 328
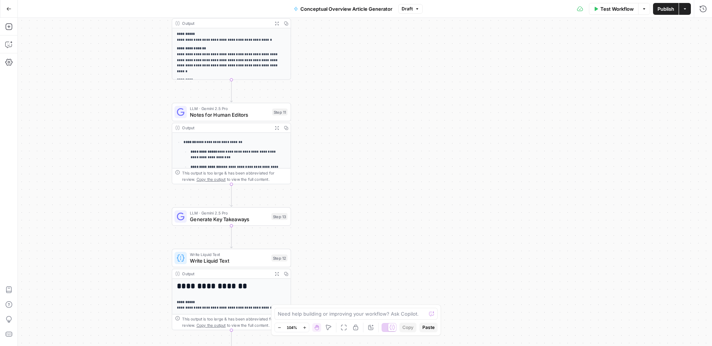
drag, startPoint x: 118, startPoint y: 110, endPoint x: 113, endPoint y: 46, distance: 64.3
click at [113, 48] on div "Workflow Set Inputs Inputs Search Knowledge Base Search PM Knowledge Base Step …" at bounding box center [365, 182] width 694 height 328
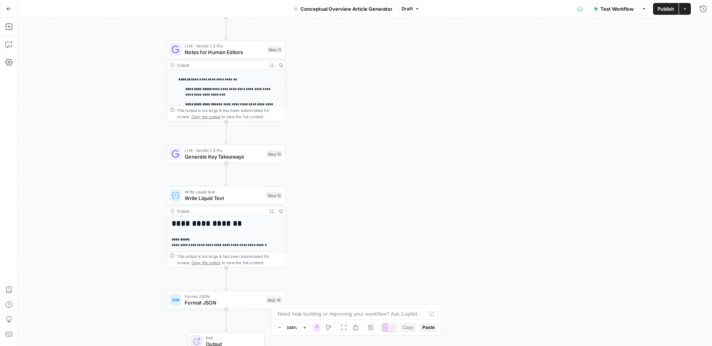
click at [109, 64] on div "Workflow Set Inputs Inputs Search Knowledge Base Search PM Knowledge Base Step …" at bounding box center [365, 182] width 694 height 328
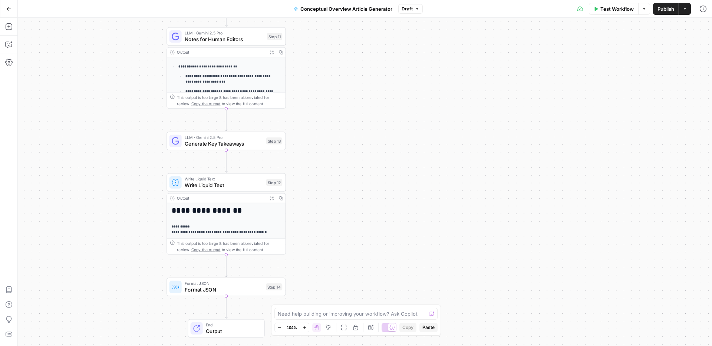
drag, startPoint x: 114, startPoint y: 49, endPoint x: 114, endPoint y: 42, distance: 7.4
click at [114, 43] on div "Workflow Set Inputs Inputs Search Knowledge Base Search PM Knowledge Base Step …" at bounding box center [365, 182] width 694 height 328
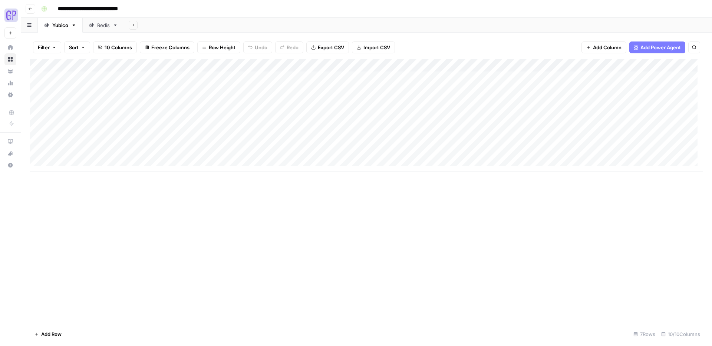
scroll to position [0, 67]
click at [682, 65] on span "Add Column" at bounding box center [686, 65] width 26 height 7
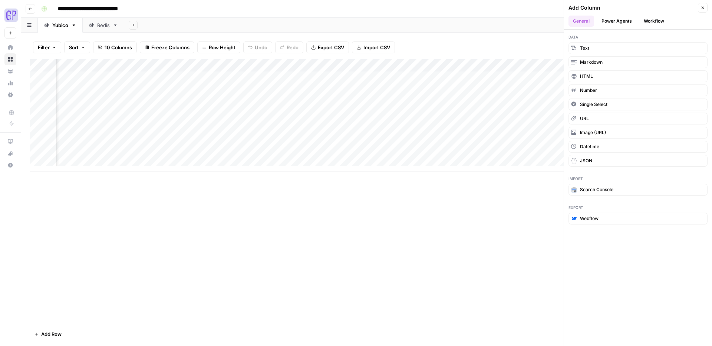
click at [485, 29] on div "Add Sheet" at bounding box center [418, 25] width 588 height 15
click at [703, 7] on icon "button" at bounding box center [702, 8] width 3 height 3
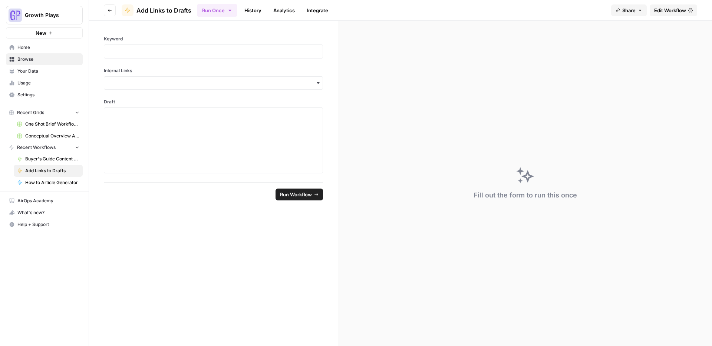
click at [656, 9] on span "Edit Workflow" at bounding box center [670, 10] width 32 height 7
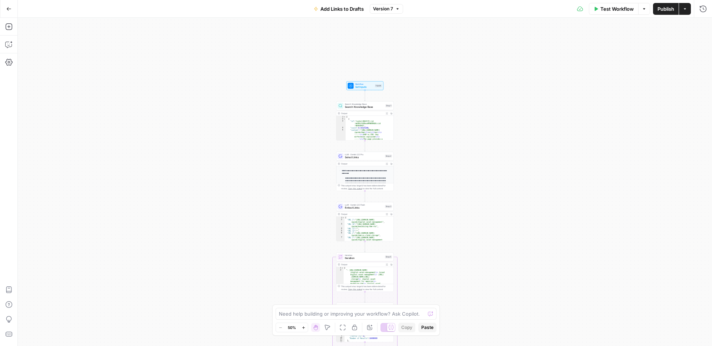
click at [305, 328] on icon "button" at bounding box center [303, 328] width 4 height 4
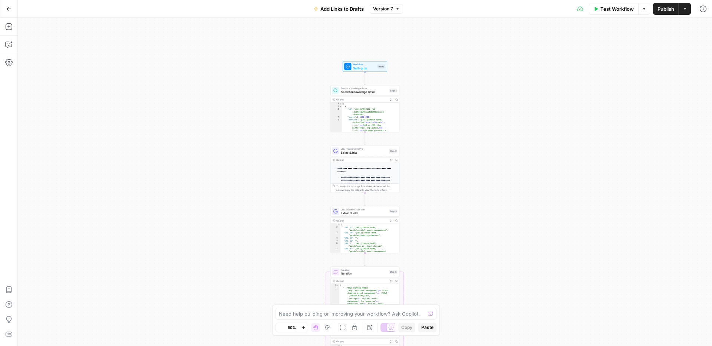
click at [305, 328] on icon "button" at bounding box center [303, 328] width 4 height 4
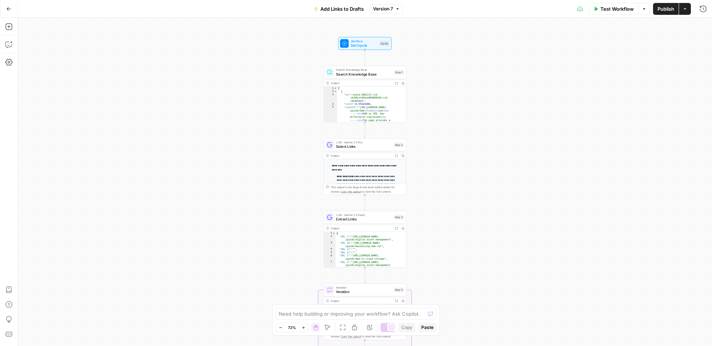
click at [304, 327] on icon "button" at bounding box center [303, 327] width 3 height 3
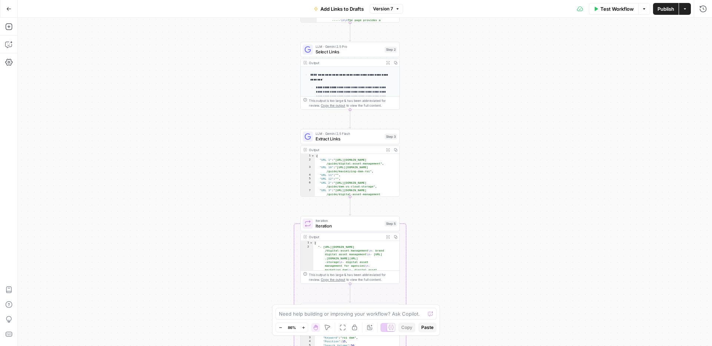
drag, startPoint x: 258, startPoint y: 267, endPoint x: 231, endPoint y: 131, distance: 139.2
click at [239, 153] on div "Workflow Set Inputs Inputs Search Knowledge Base Search Knowledge Base Step 1 O…" at bounding box center [365, 182] width 694 height 328
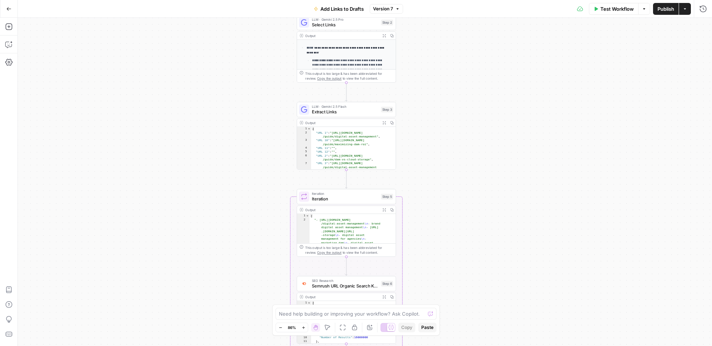
drag, startPoint x: 237, startPoint y: 158, endPoint x: 228, endPoint y: 97, distance: 61.5
click at [235, 129] on div "Workflow Set Inputs Inputs Search Knowledge Base Search Knowledge Base Step 1 O…" at bounding box center [365, 182] width 694 height 328
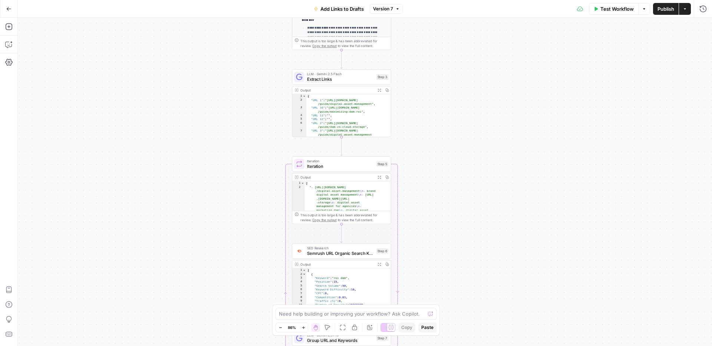
drag, startPoint x: 188, startPoint y: 151, endPoint x: 179, endPoint y: 88, distance: 63.3
click at [186, 138] on div "Workflow Set Inputs Inputs Search Knowledge Base Search Knowledge Base Step 1 O…" at bounding box center [365, 182] width 694 height 328
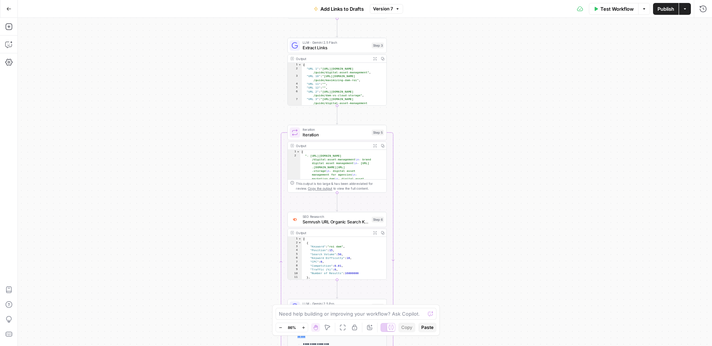
drag, startPoint x: 185, startPoint y: 177, endPoint x: 166, endPoint y: 90, distance: 89.3
click at [173, 129] on div "Workflow Set Inputs Inputs Search Knowledge Base Search Knowledge Base Step 1 O…" at bounding box center [365, 182] width 694 height 328
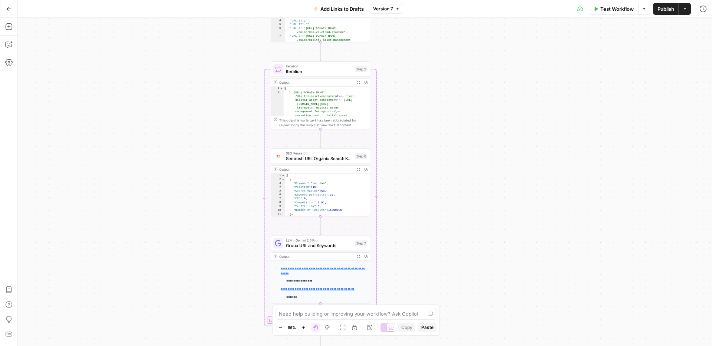
drag, startPoint x: 189, startPoint y: 137, endPoint x: 166, endPoint y: 25, distance: 114.2
click at [163, 53] on div "Workflow Set Inputs Inputs Search Knowledge Base Search Knowledge Base Step 1 O…" at bounding box center [365, 182] width 694 height 328
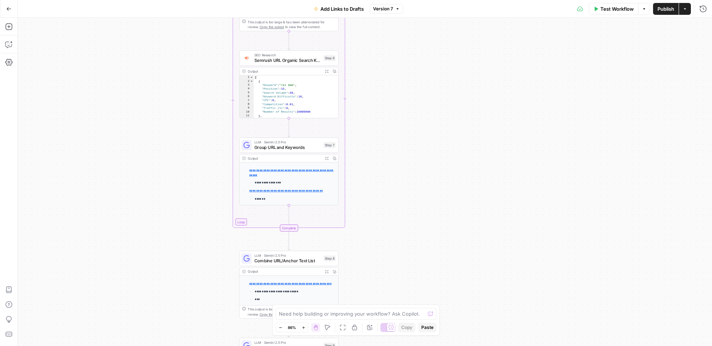
drag, startPoint x: 142, startPoint y: 157, endPoint x: 129, endPoint y: 81, distance: 77.5
click at [131, 92] on div "Workflow Set Inputs Inputs Search Knowledge Base Search Knowledge Base Step 1 O…" at bounding box center [365, 182] width 694 height 328
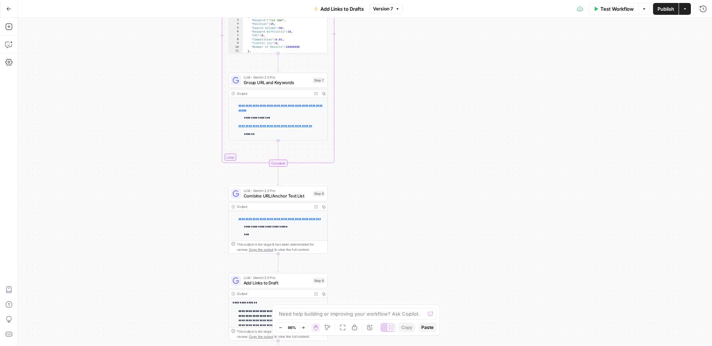
click at [123, 96] on div "Workflow Set Inputs Inputs Search Knowledge Base Search Knowledge Base Step 1 O…" at bounding box center [365, 182] width 694 height 328
click at [118, 69] on div "Workflow Set Inputs Inputs Search Knowledge Base Search Knowledge Base Step 1 O…" at bounding box center [365, 182] width 694 height 328
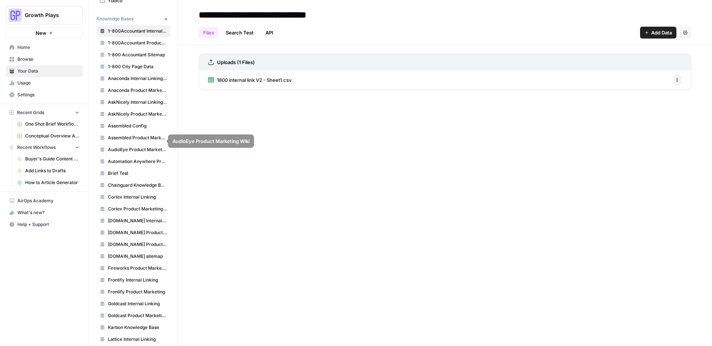
scroll to position [292, 0]
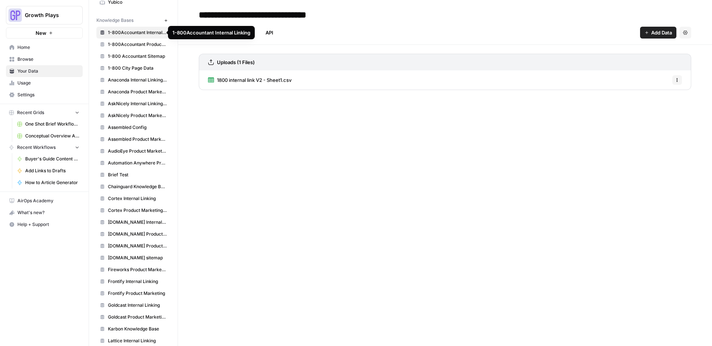
click at [132, 31] on span "1-800Accountant Internal Linking" at bounding box center [137, 32] width 59 height 7
click at [282, 79] on span "1800 internal link V2 - Sheet1.csv" at bounding box center [254, 79] width 75 height 7
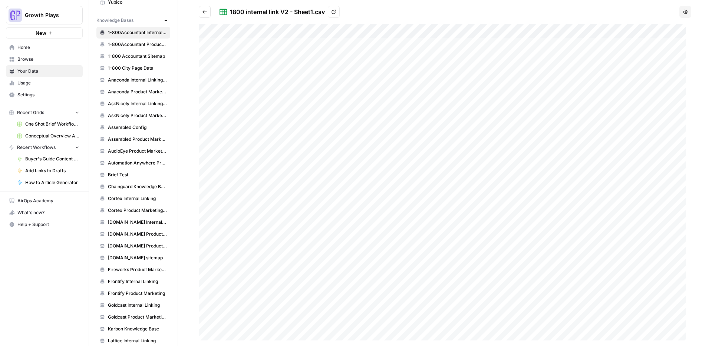
click at [206, 13] on icon "Go back" at bounding box center [204, 11] width 5 height 5
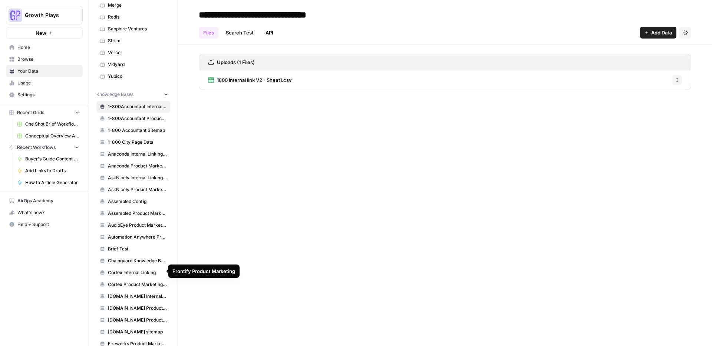
scroll to position [212, 0]
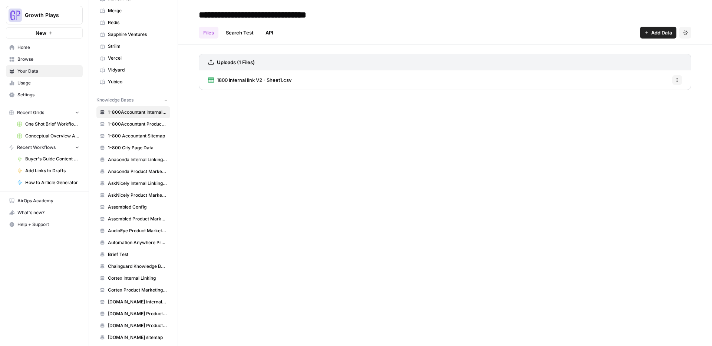
click at [130, 179] on link "AskNicely Internal Linking KB" at bounding box center [133, 184] width 74 height 12
click at [274, 79] on span "AskNicely Internal Linking DB - AskNicely_export.csv" at bounding box center [277, 79] width 120 height 7
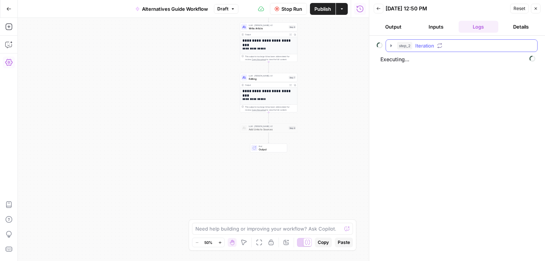
click at [391, 48] on icon "button" at bounding box center [391, 46] width 6 height 6
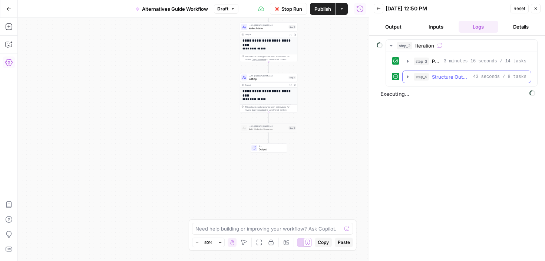
click at [405, 77] on icon "button" at bounding box center [408, 77] width 6 height 6
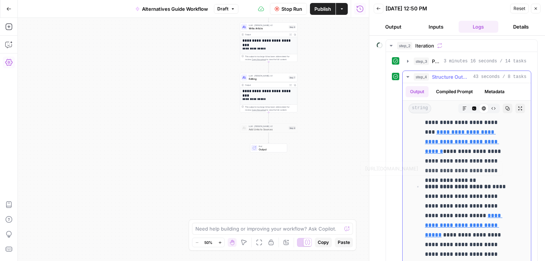
scroll to position [885, 0]
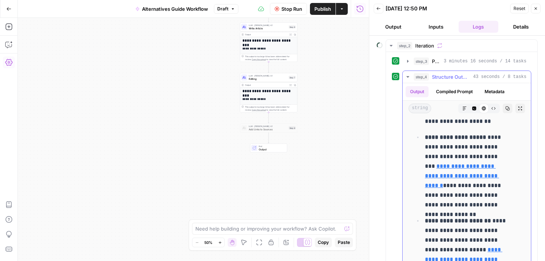
click at [409, 72] on button "step_4 Structure Output 43 seconds / 8 tasks" at bounding box center [467, 77] width 128 height 12
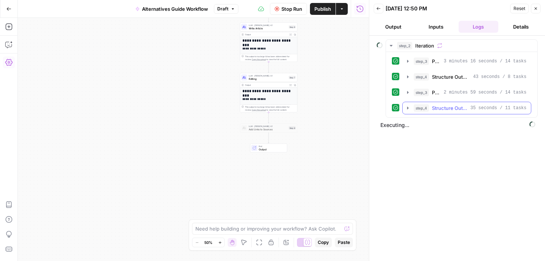
click at [408, 108] on icon "button" at bounding box center [407, 107] width 1 height 3
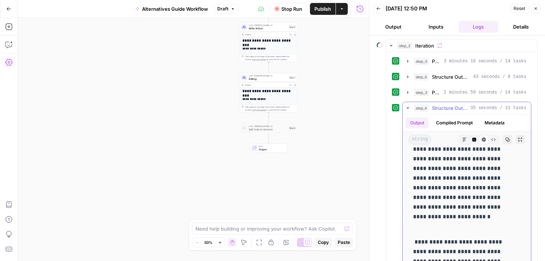
scroll to position [2174, 0]
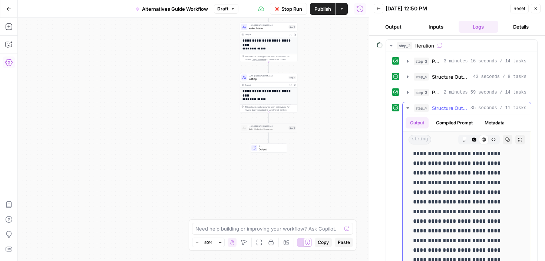
click at [411, 106] on button "step_4 Structure Output 35 seconds / 11 tasks" at bounding box center [467, 108] width 128 height 12
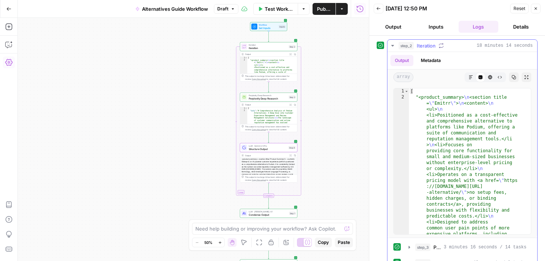
click at [395, 47] on icon "button" at bounding box center [393, 46] width 6 height 6
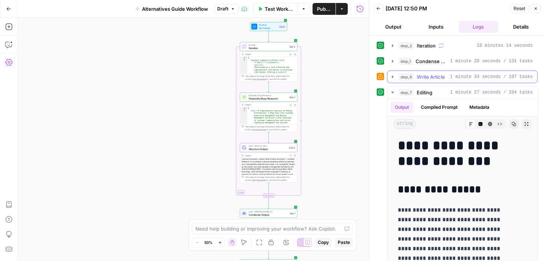
click at [394, 75] on icon "button" at bounding box center [393, 77] width 6 height 6
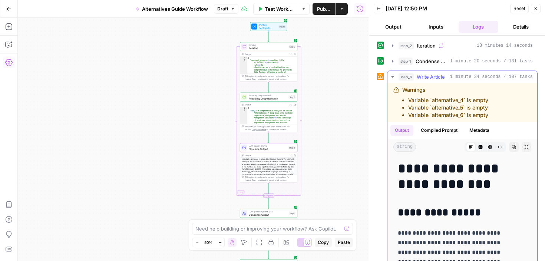
click at [394, 75] on icon "button" at bounding box center [393, 77] width 6 height 6
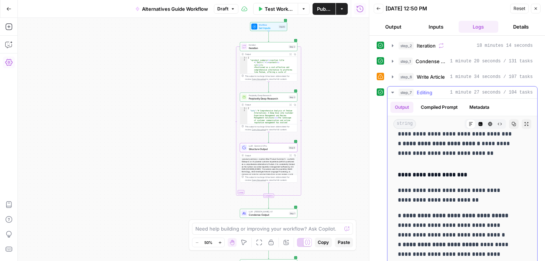
scroll to position [3276, 0]
click at [396, 93] on button "step_7 Editing 1 minute 27 seconds / 104 tasks" at bounding box center [462, 92] width 150 height 12
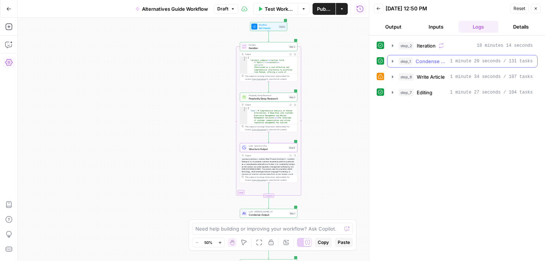
click at [391, 59] on icon "button" at bounding box center [393, 61] width 6 height 6
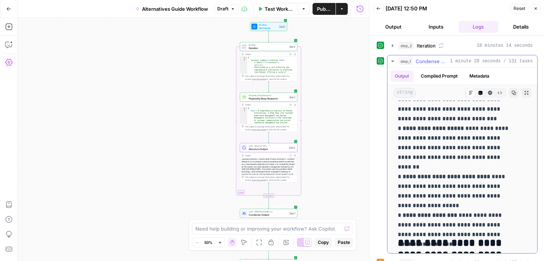
scroll to position [1841, 0]
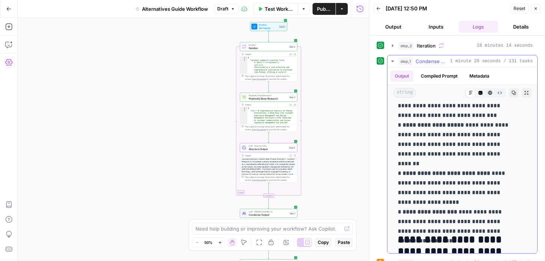
click at [393, 58] on icon "button" at bounding box center [393, 61] width 6 height 6
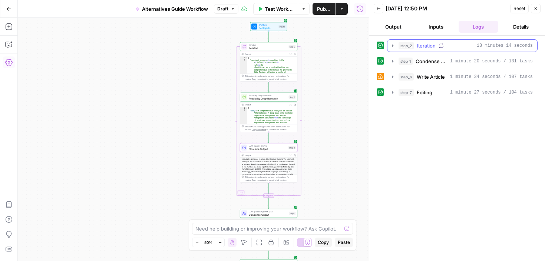
click at [396, 44] on button "step_2 Iteration 18 minutes 14 seconds" at bounding box center [462, 46] width 150 height 12
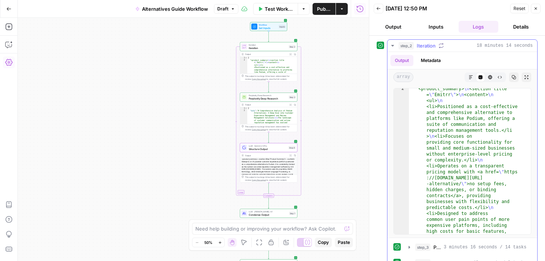
scroll to position [8, 0]
click at [405, 247] on button "step_3 Perplexity Deep Research 3 minutes 16 seconds / 14 tasks" at bounding box center [467, 247] width 127 height 12
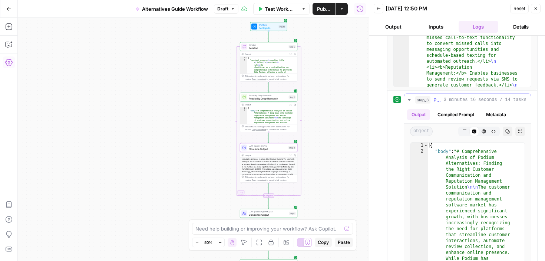
scroll to position [82, 0]
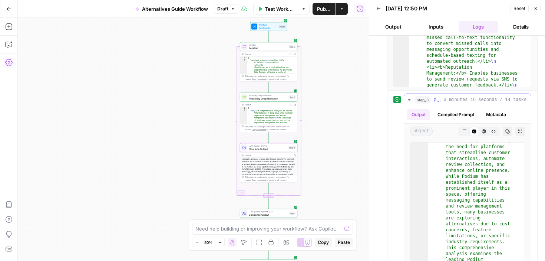
click at [409, 94] on button "step_3 Perplexity Deep Research 3 minutes 16 seconds / 14 tasks" at bounding box center [467, 100] width 127 height 12
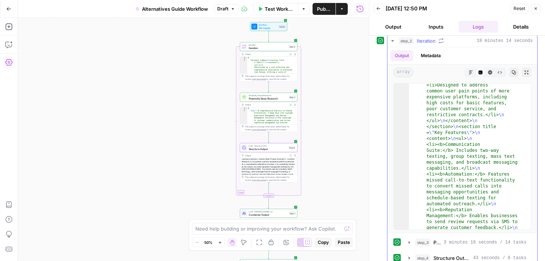
scroll to position [140, 0]
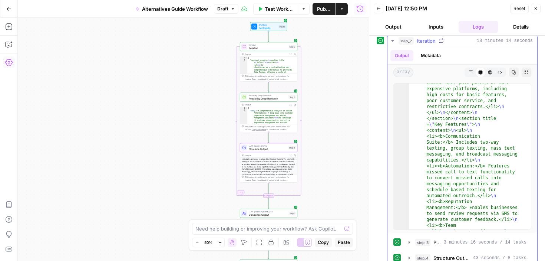
click at [394, 39] on icon "button" at bounding box center [393, 41] width 6 height 6
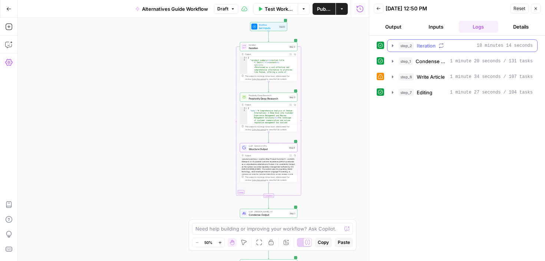
click at [395, 44] on icon "button" at bounding box center [393, 46] width 6 height 6
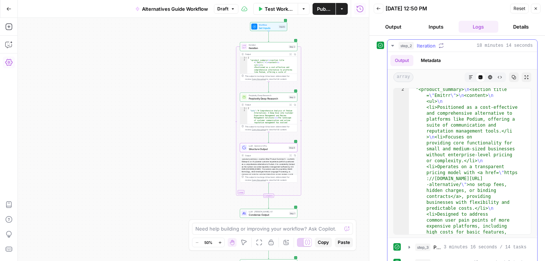
scroll to position [30, 0]
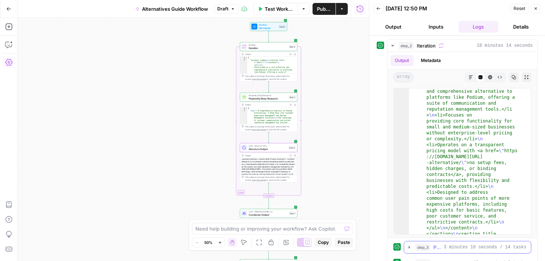
click at [407, 245] on icon "button" at bounding box center [409, 247] width 6 height 6
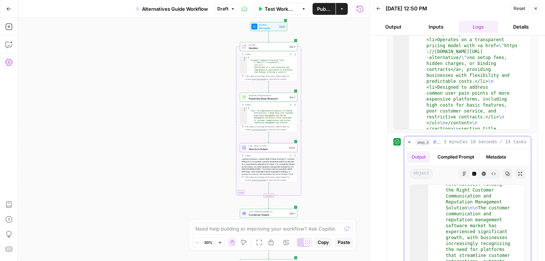
scroll to position [57, 0]
click at [407, 140] on icon "button" at bounding box center [409, 142] width 6 height 6
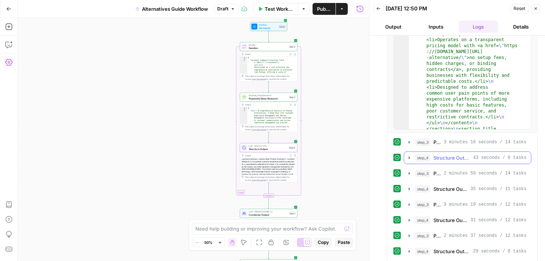
click at [408, 158] on icon "button" at bounding box center [409, 158] width 6 height 6
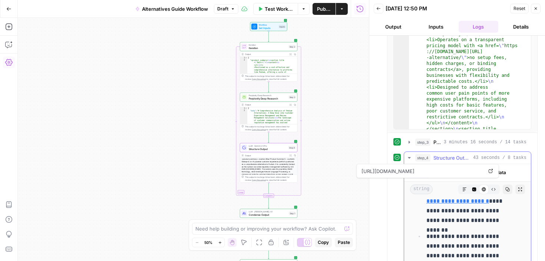
scroll to position [258, 0]
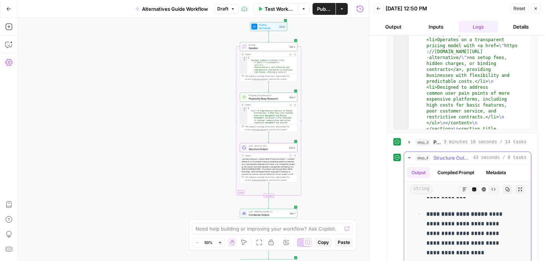
click at [406, 157] on button "step_4 Structure Output 43 seconds / 8 tasks" at bounding box center [467, 158] width 127 height 12
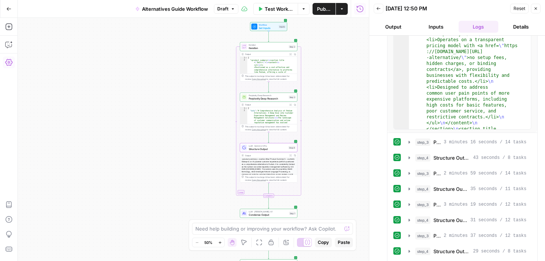
click at [376, 6] on icon "button" at bounding box center [378, 8] width 4 height 4
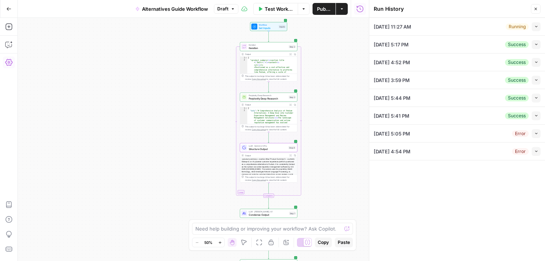
click at [274, 95] on span "Perplexity Deep Research" at bounding box center [268, 95] width 39 height 3
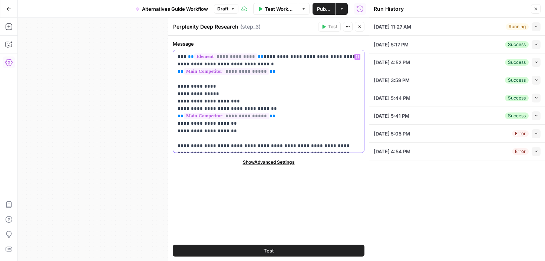
click at [277, 148] on p "**********" at bounding box center [269, 101] width 182 height 96
click at [223, 6] on span "Draft" at bounding box center [222, 9] width 11 height 7
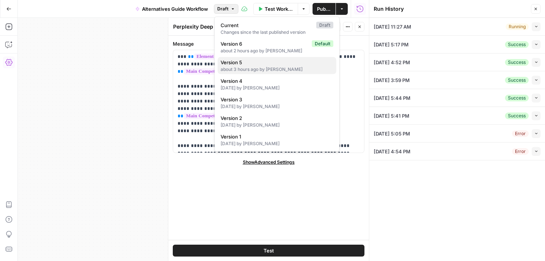
click at [228, 62] on span "Version 5" at bounding box center [276, 62] width 110 height 7
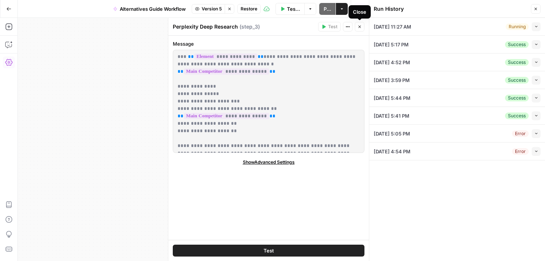
click at [360, 24] on icon "button" at bounding box center [359, 26] width 4 height 4
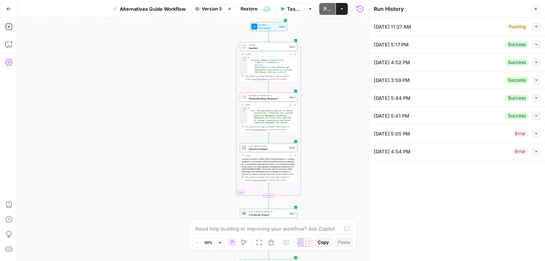
click at [258, 147] on span "Structure Output" at bounding box center [268, 149] width 39 height 4
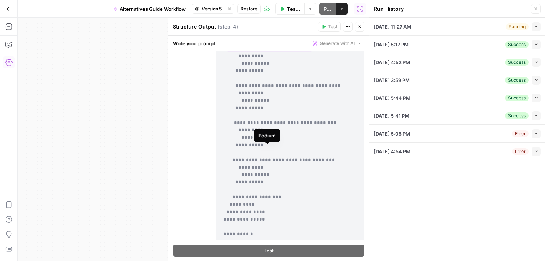
scroll to position [336, 0]
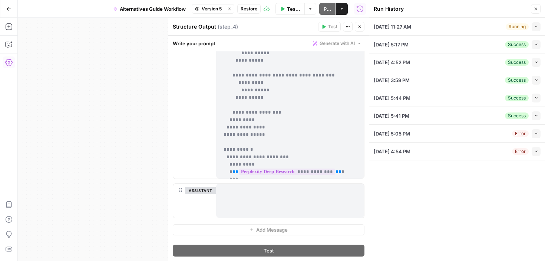
click at [249, 11] on span "Restore" at bounding box center [249, 9] width 17 height 7
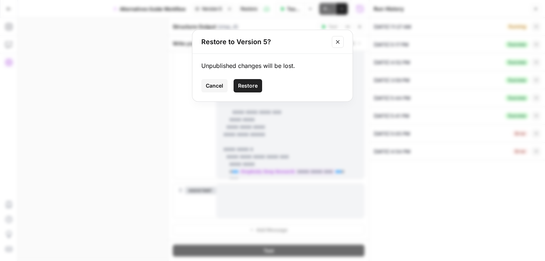
click at [251, 86] on span "Restore" at bounding box center [248, 85] width 20 height 7
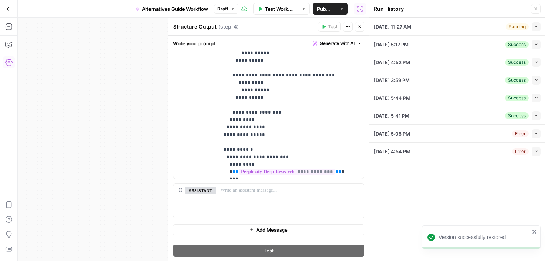
click at [533, 7] on button "Close" at bounding box center [536, 9] width 10 height 10
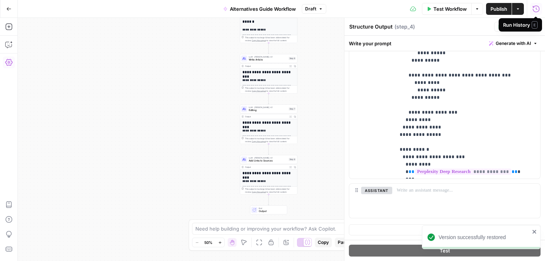
drag, startPoint x: 455, startPoint y: 26, endPoint x: 498, endPoint y: 22, distance: 42.4
click at [457, 26] on div "Structure Output Structure Output ( step_4 )" at bounding box center [420, 27] width 143 height 8
click at [532, 24] on button "Close" at bounding box center [536, 27] width 10 height 10
